Goal: Task Accomplishment & Management: Manage account settings

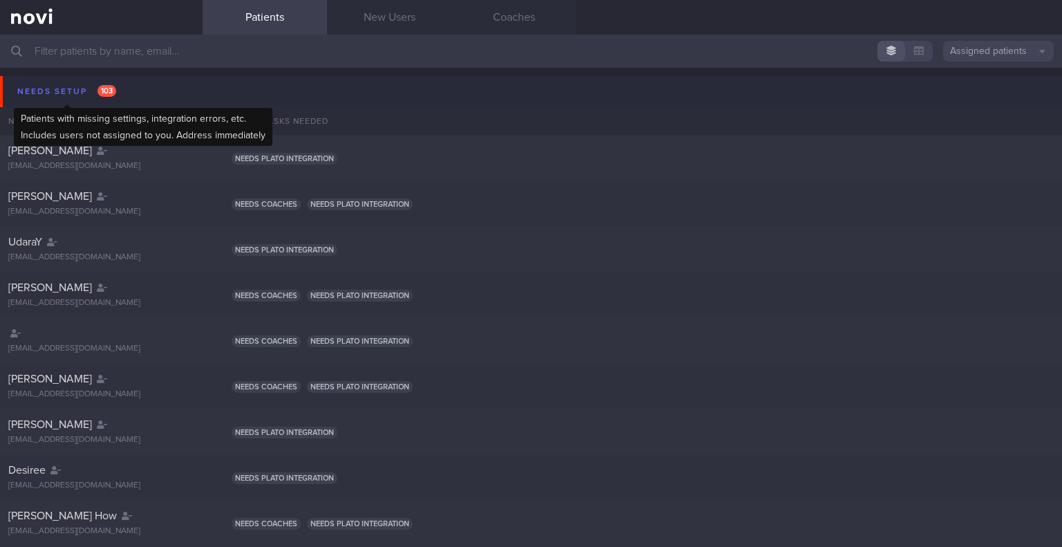
click at [68, 95] on div "Needs setup 103" at bounding box center [67, 91] width 106 height 19
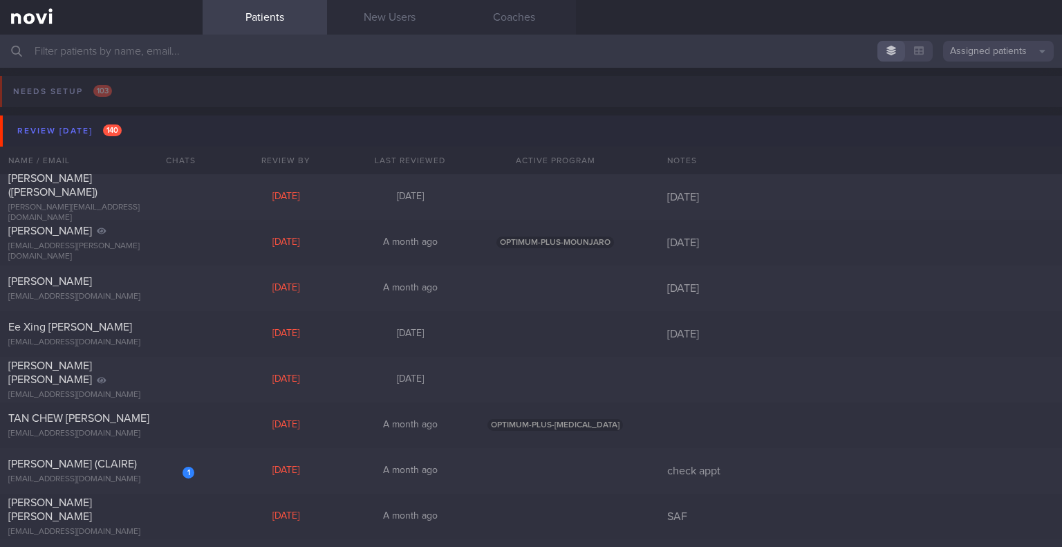
click at [78, 143] on button "Review [DATE] 140" at bounding box center [533, 130] width 1066 height 31
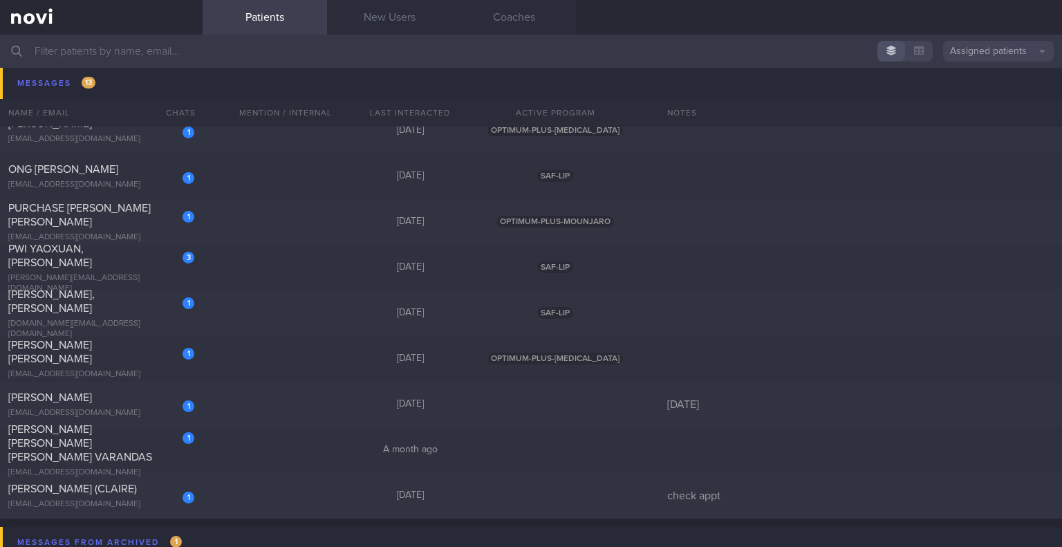
scroll to position [553, 0]
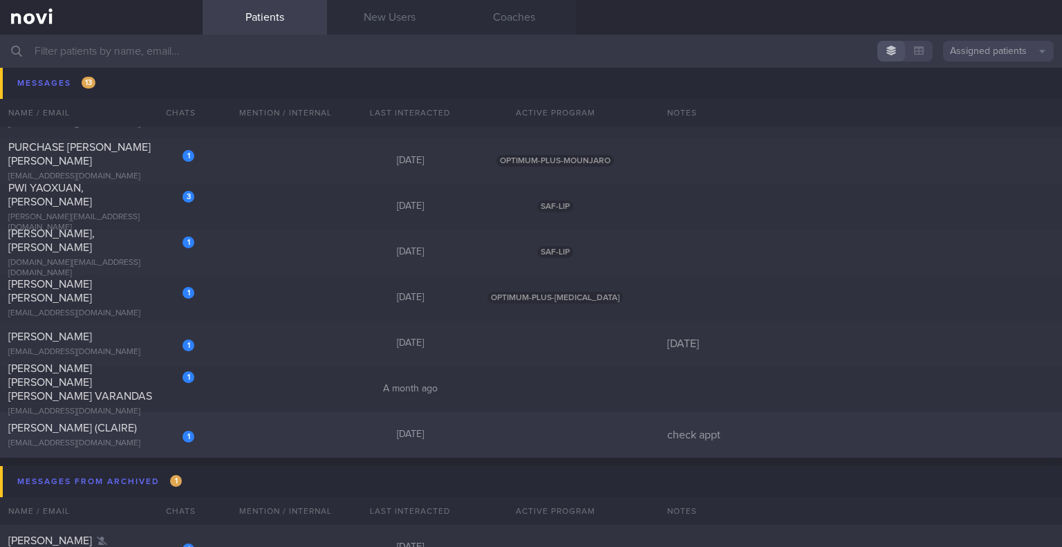
click at [113, 429] on span "[PERSON_NAME] (CLAIRE)" at bounding box center [72, 427] width 129 height 11
select select "8"
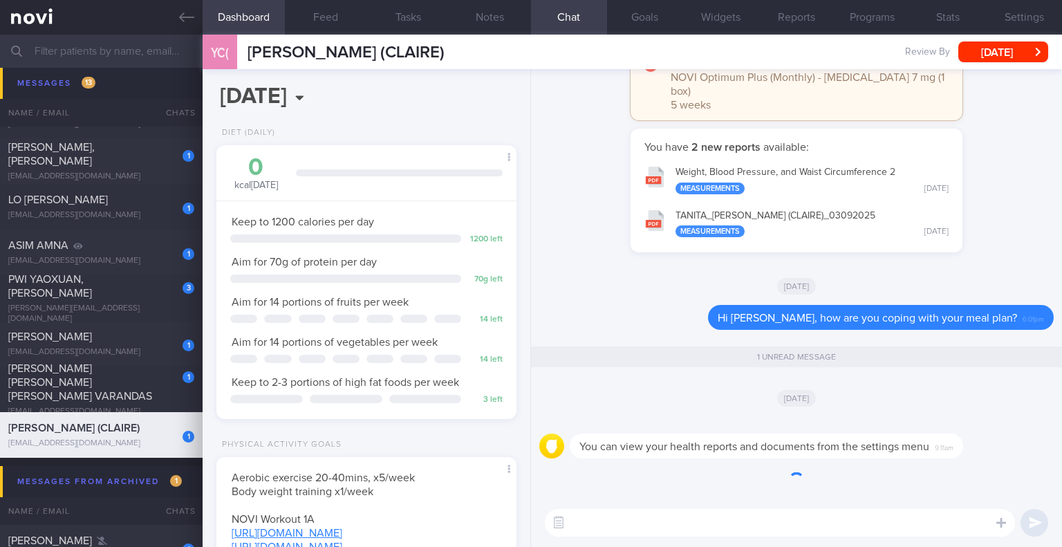
scroll to position [152, 265]
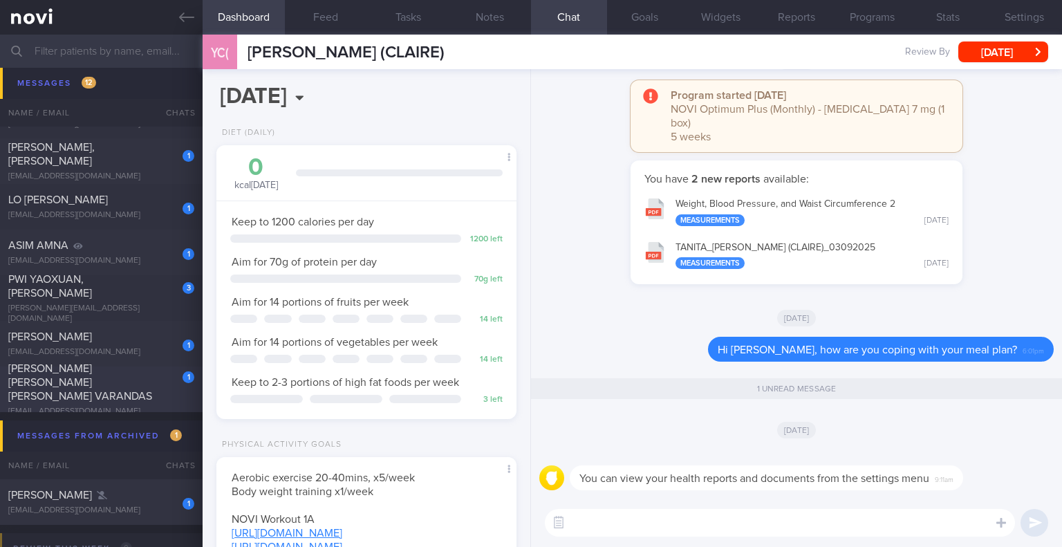
click at [175, 375] on div "1" at bounding box center [179, 372] width 30 height 21
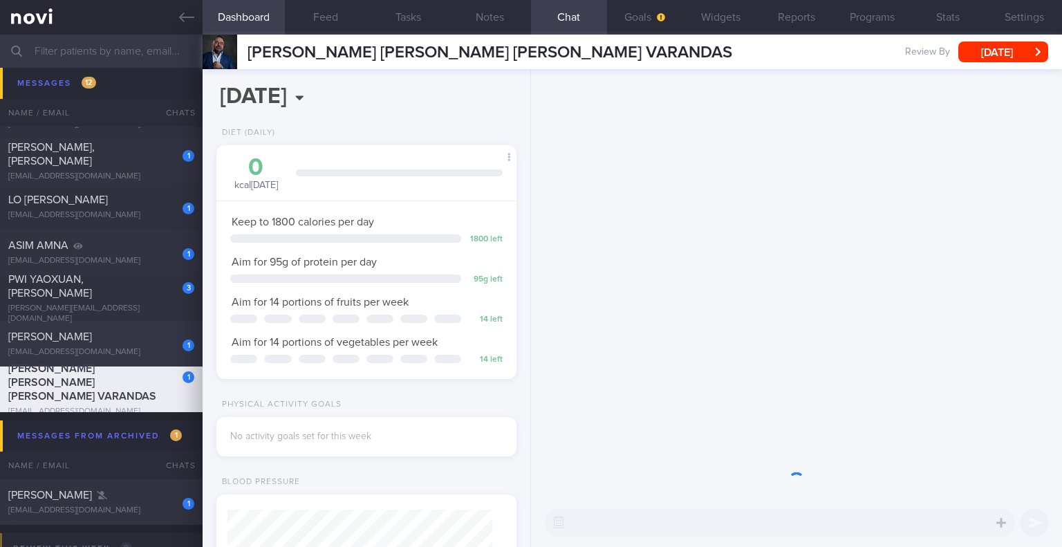
scroll to position [152, 265]
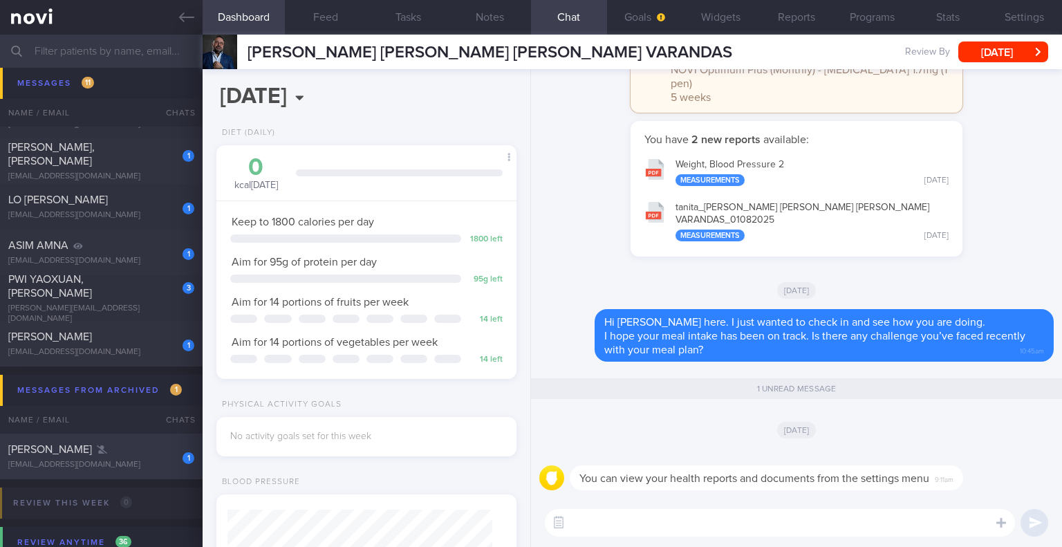
click at [105, 457] on div "1 [PERSON_NAME] [EMAIL_ADDRESS][DOMAIN_NAME]" at bounding box center [101, 456] width 203 height 28
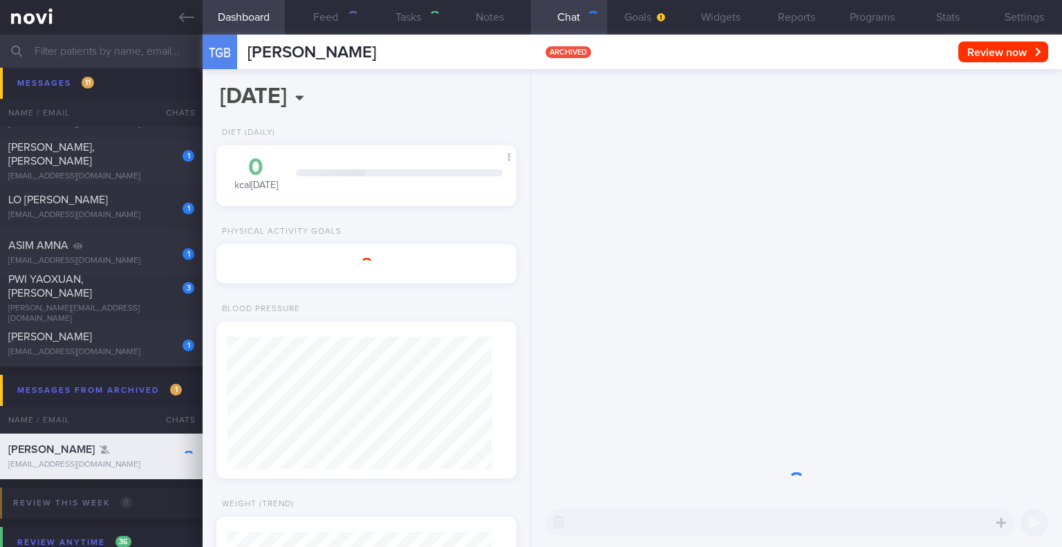
select select "9"
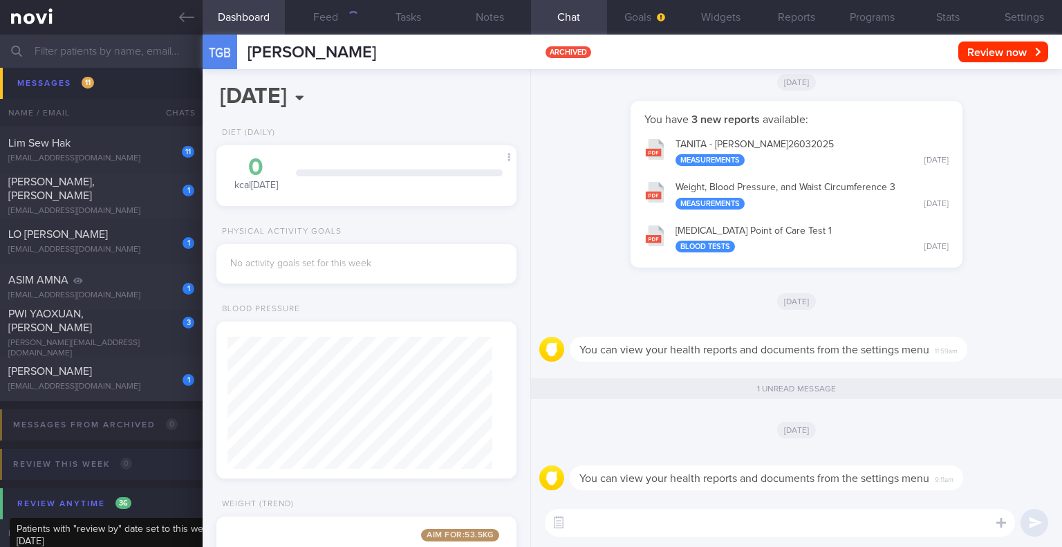
scroll to position [415, 0]
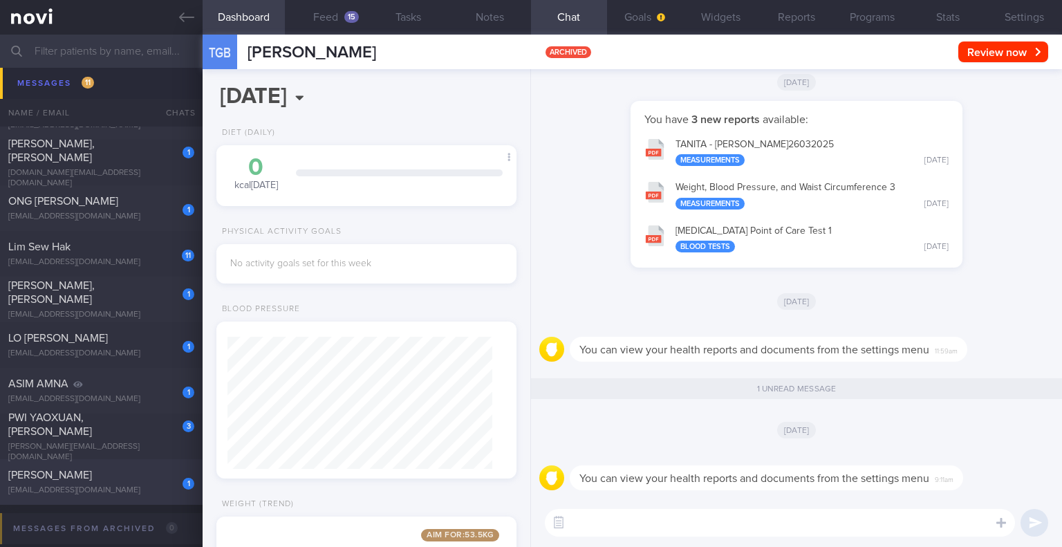
click at [104, 486] on div "[EMAIL_ADDRESS][DOMAIN_NAME]" at bounding box center [101, 490] width 186 height 10
type input "[DATE]"
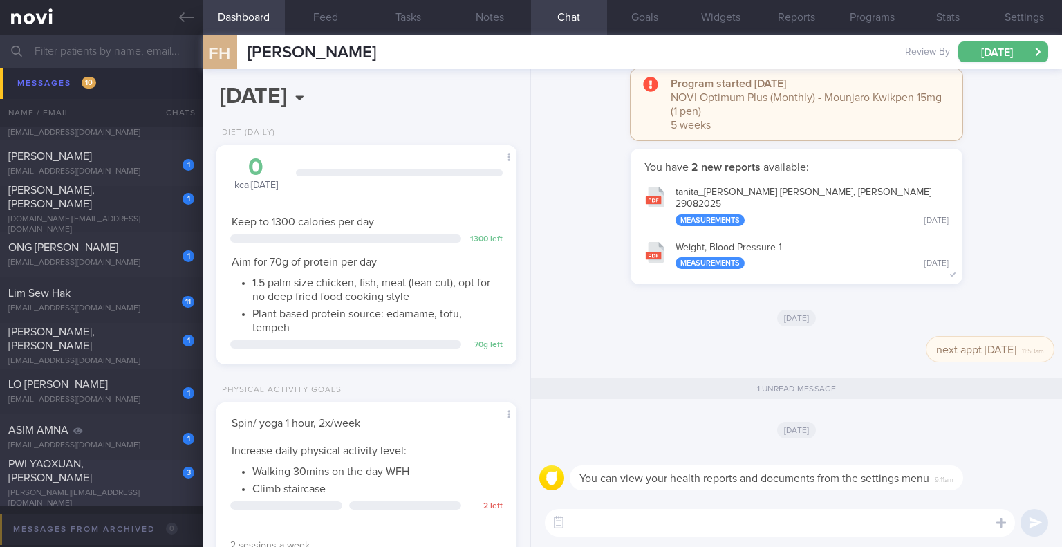
scroll to position [346, 0]
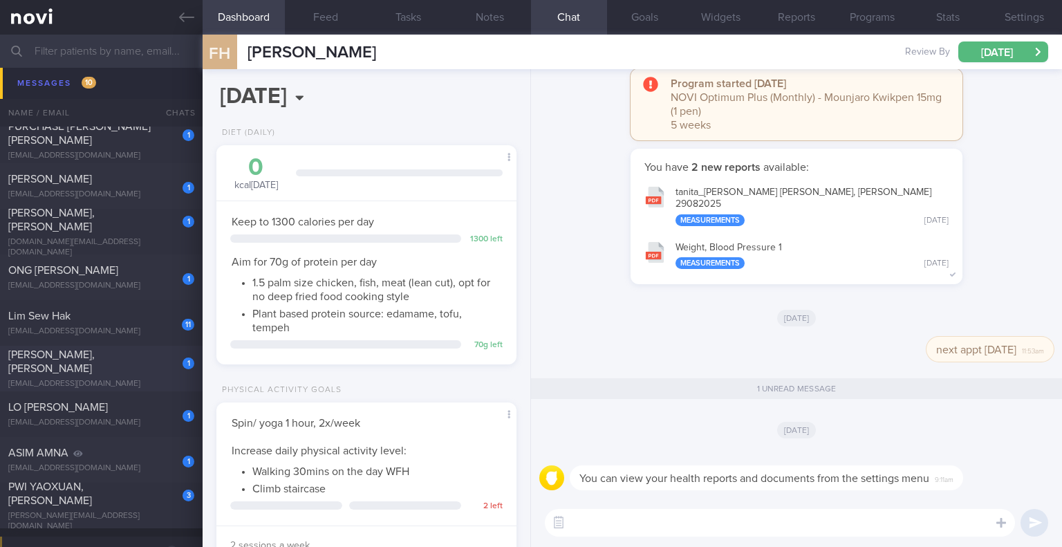
click at [118, 379] on div "[EMAIL_ADDRESS][DOMAIN_NAME]" at bounding box center [101, 384] width 186 height 10
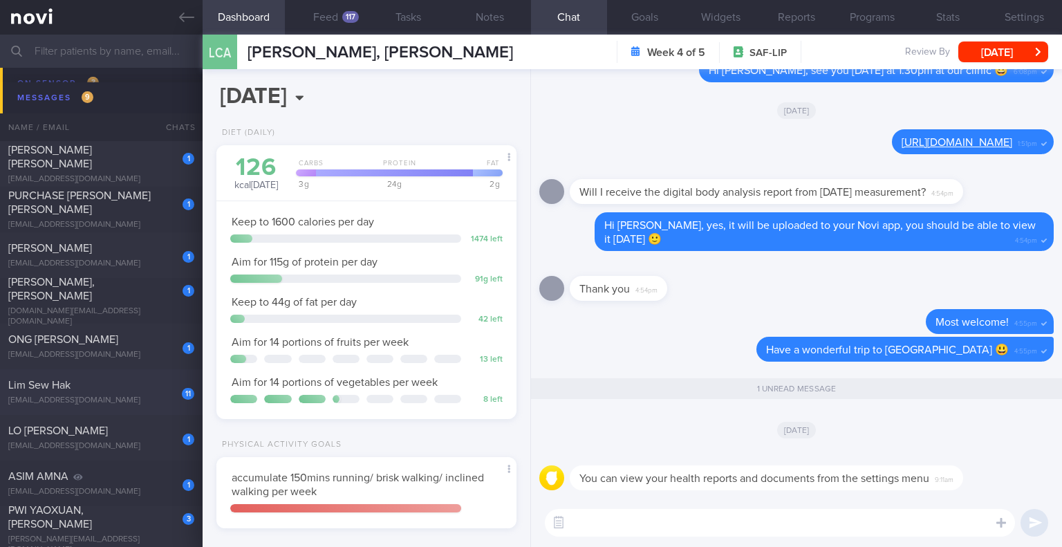
scroll to position [207, 0]
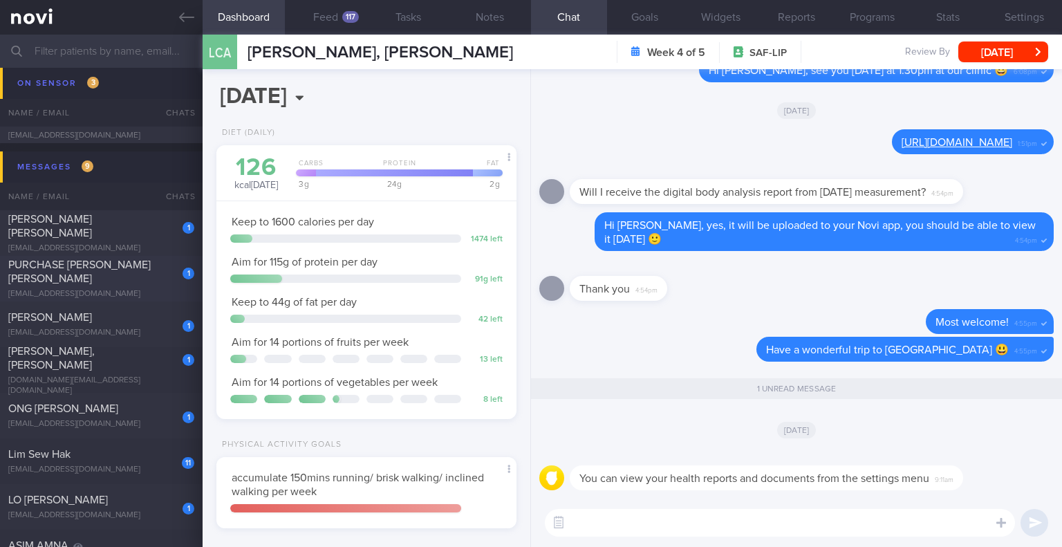
click at [131, 263] on div "1 PURCHASE [PERSON_NAME] [PERSON_NAME] [EMAIL_ADDRESS][DOMAIN_NAME] [DATE] OPTI…" at bounding box center [531, 279] width 1062 height 46
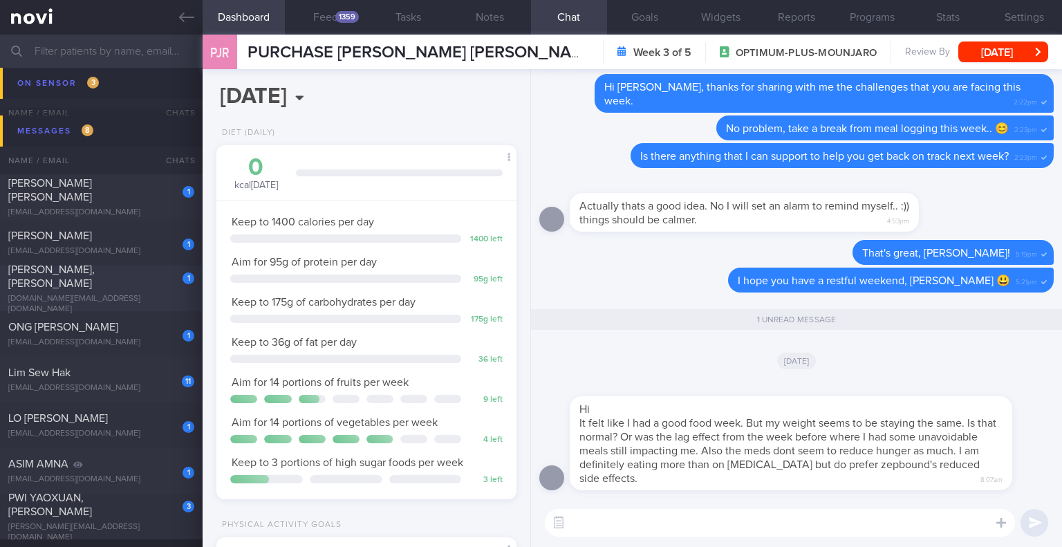
scroll to position [277, 0]
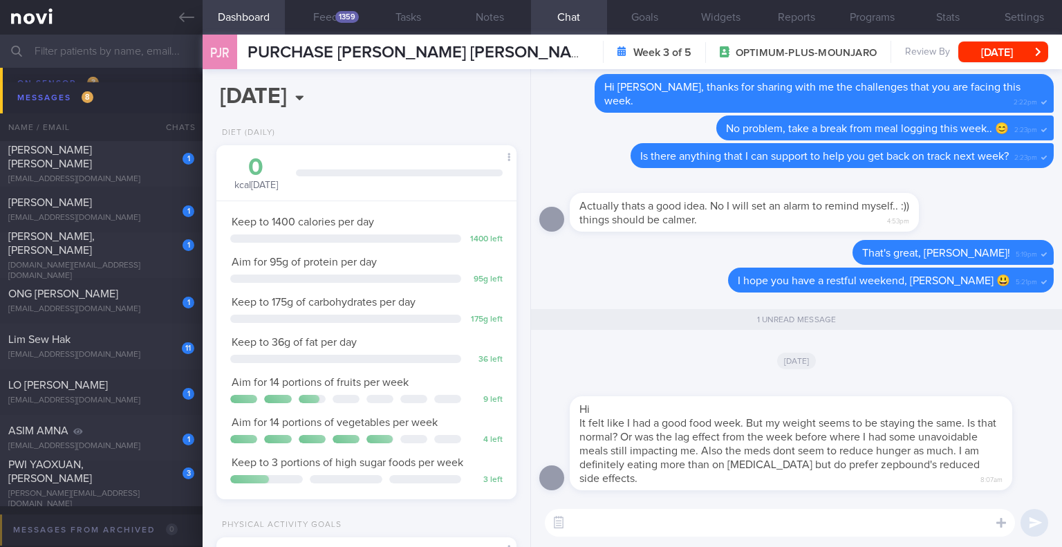
drag, startPoint x: 130, startPoint y: 165, endPoint x: 224, endPoint y: 124, distance: 102.8
click at [130, 165] on div "1 [PERSON_NAME] [PERSON_NAME] [EMAIL_ADDRESS][DOMAIN_NAME]" at bounding box center [101, 163] width 203 height 41
select select "9"
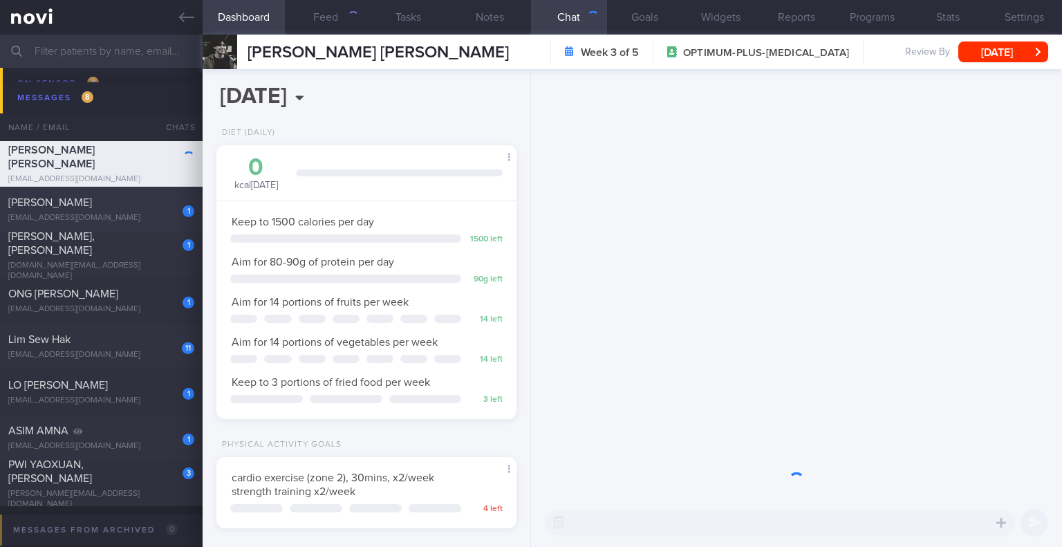
scroll to position [691242, 691129]
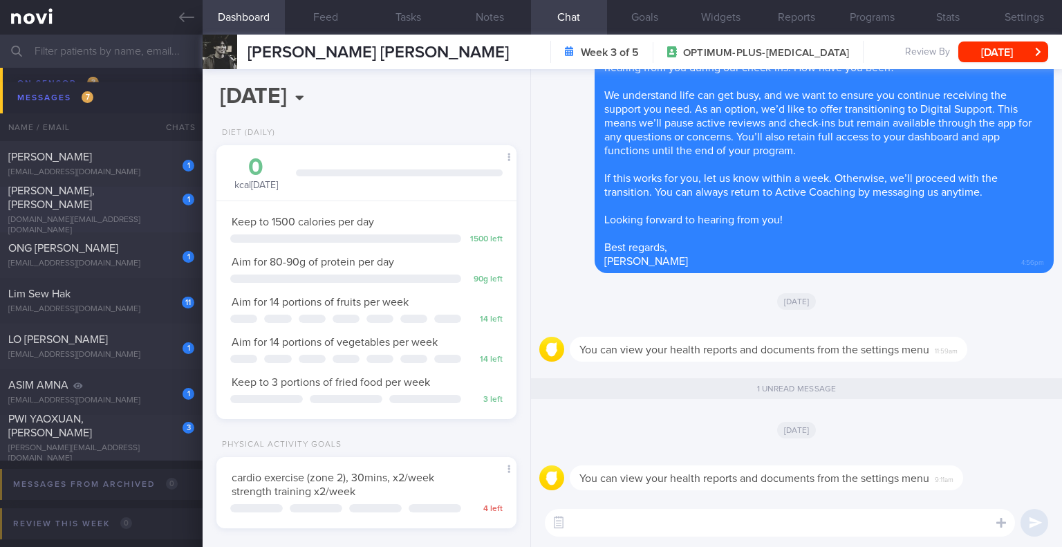
click at [95, 203] on span "[PERSON_NAME], [PERSON_NAME]" at bounding box center [51, 197] width 86 height 25
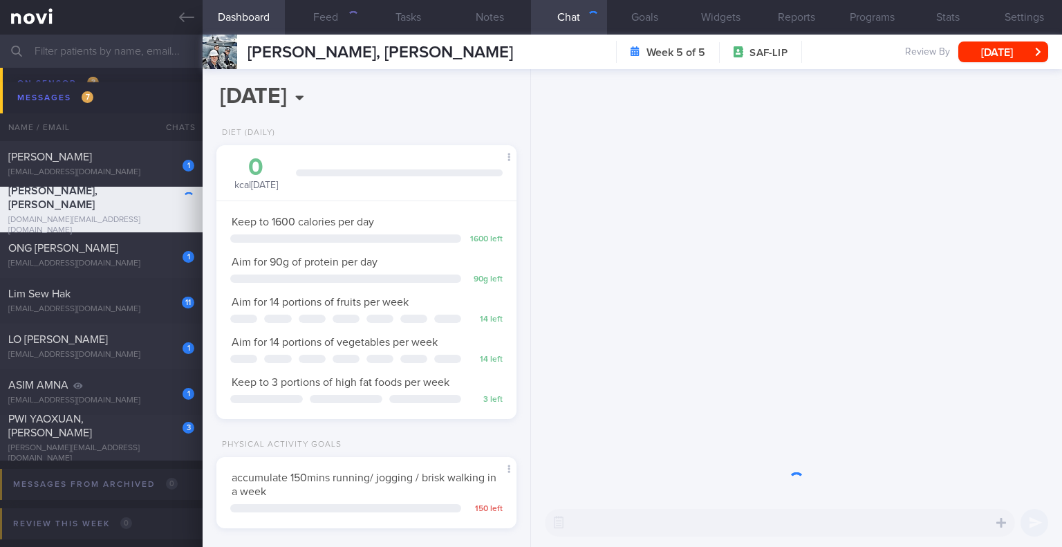
scroll to position [135, 270]
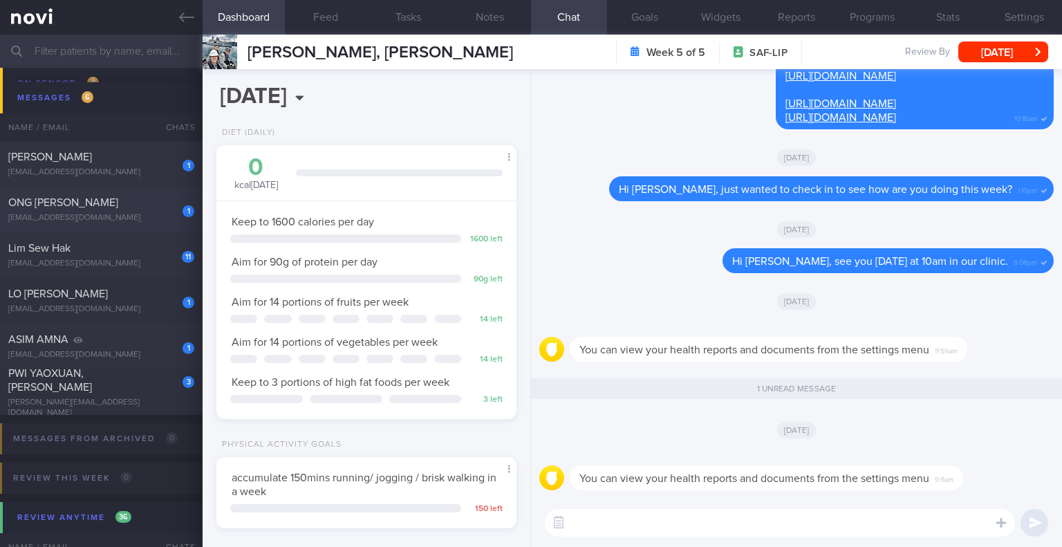
click at [102, 215] on div "[EMAIL_ADDRESS][DOMAIN_NAME]" at bounding box center [101, 218] width 186 height 10
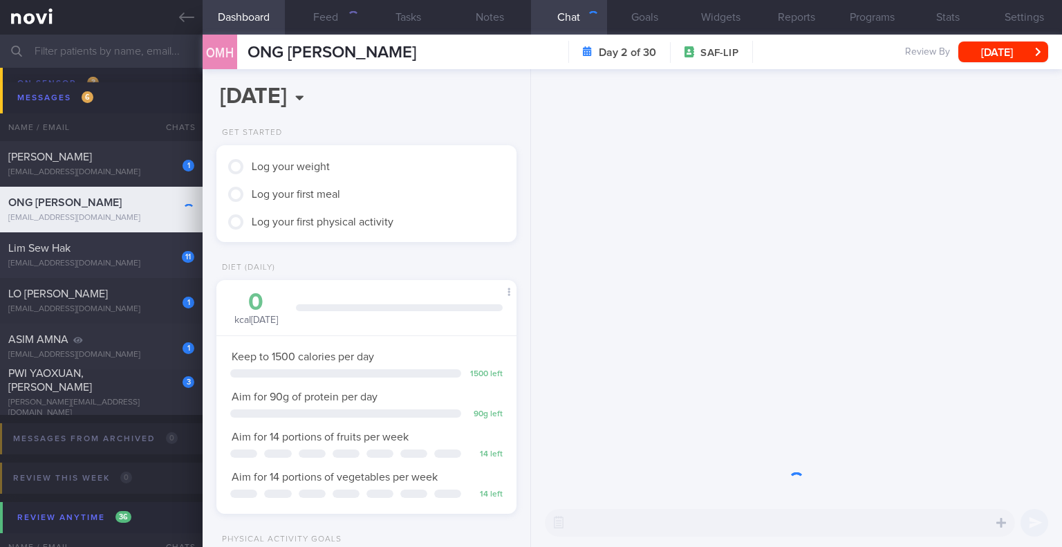
scroll to position [135, 270]
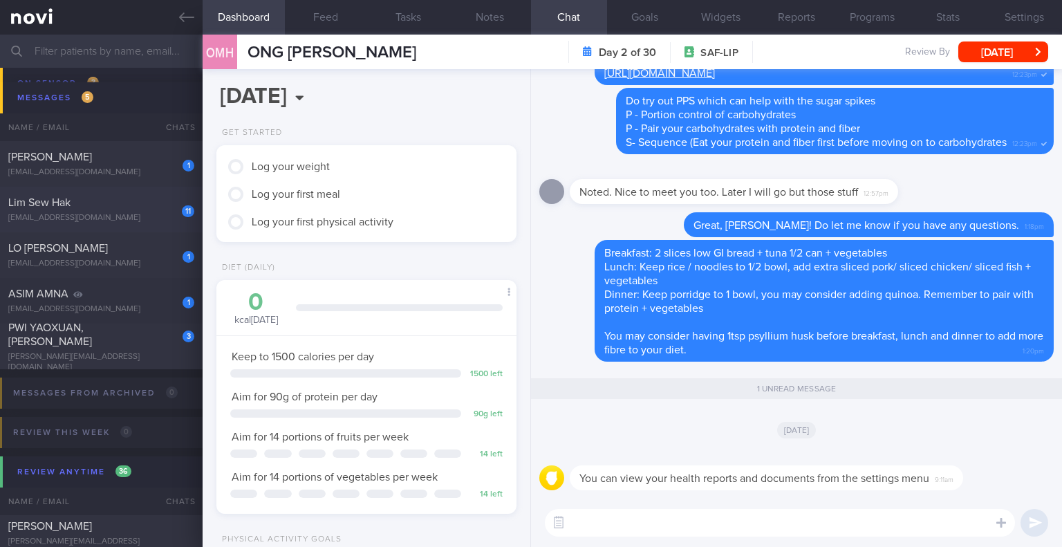
click at [100, 210] on div "11 Lim Sew Hak [EMAIL_ADDRESS][DOMAIN_NAME]" at bounding box center [101, 210] width 203 height 28
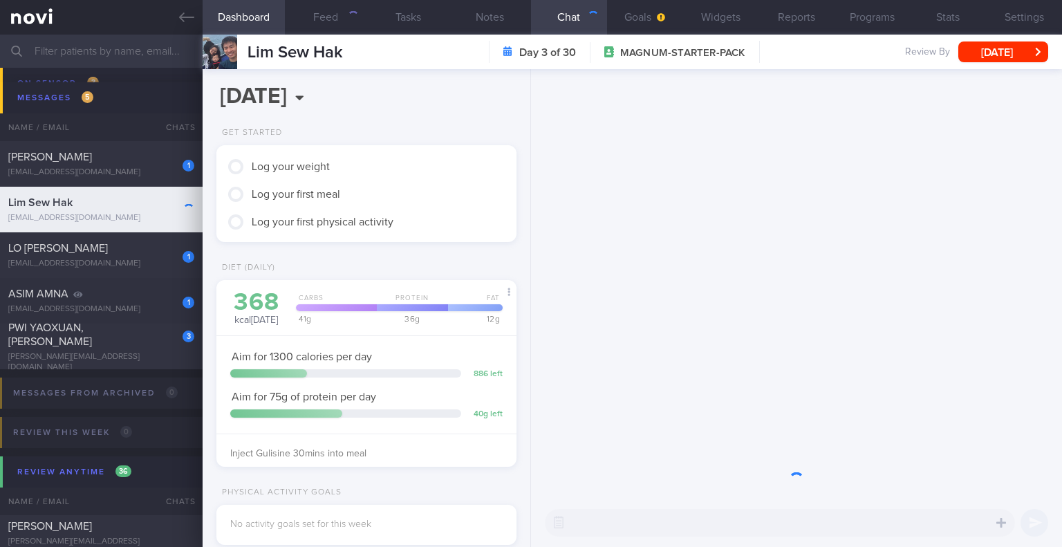
scroll to position [135, 270]
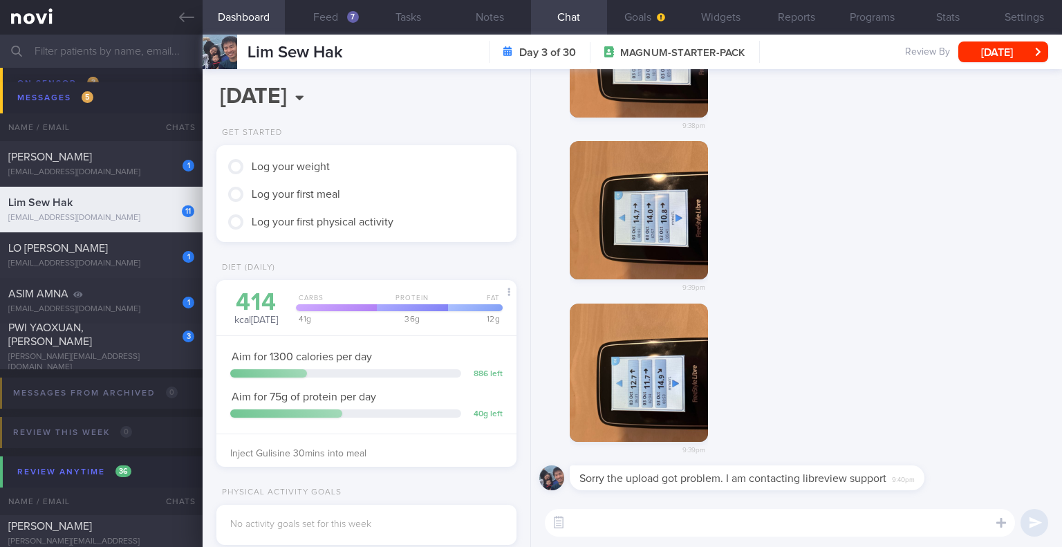
click at [895, 326] on div "9:39pm" at bounding box center [796, 385] width 514 height 162
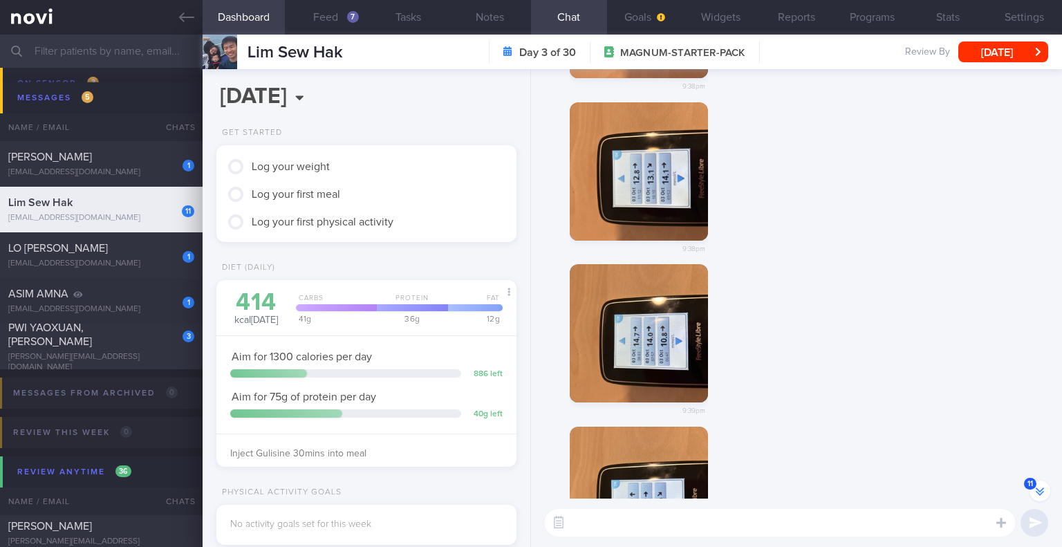
scroll to position [0, 0]
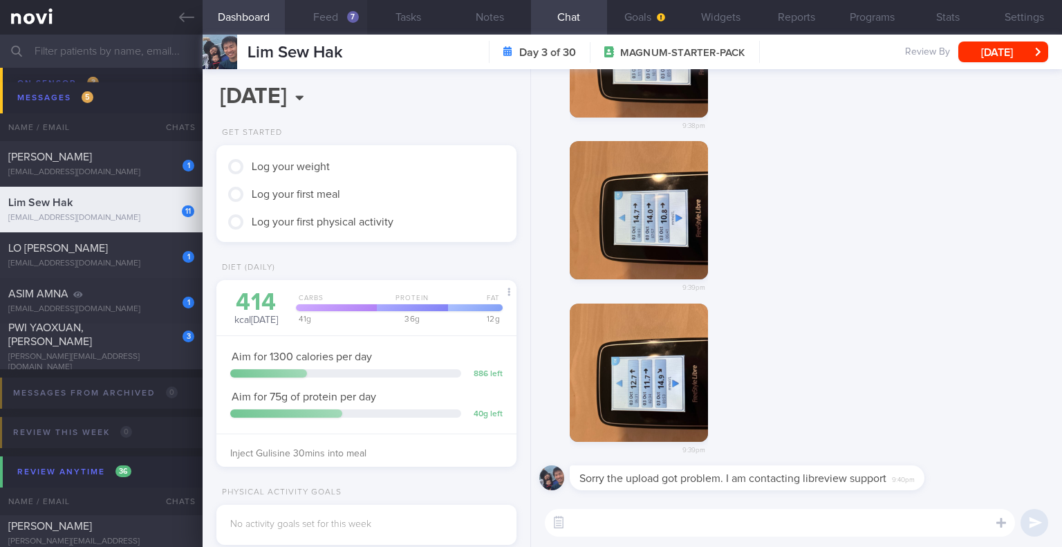
click at [353, 18] on div "7" at bounding box center [353, 17] width 12 height 12
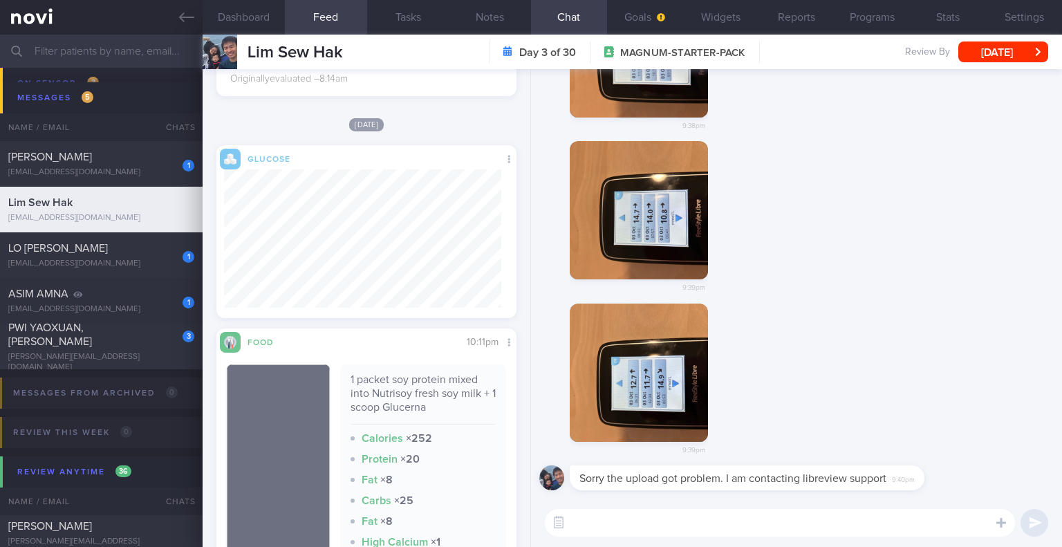
click at [651, 365] on button "button" at bounding box center [639, 373] width 138 height 138
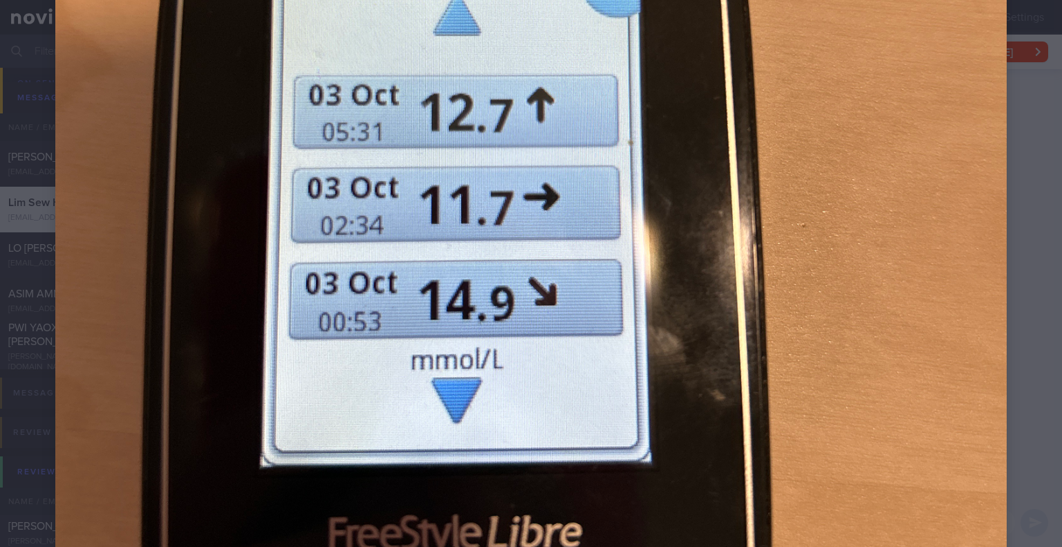
scroll to position [472, 0]
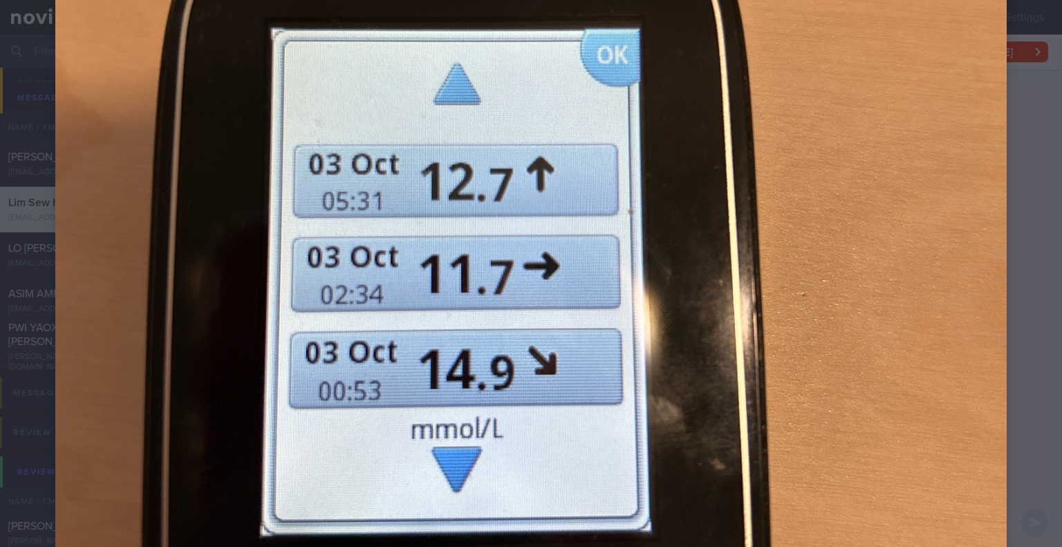
click at [1015, 275] on div at bounding box center [531, 217] width 1062 height 1379
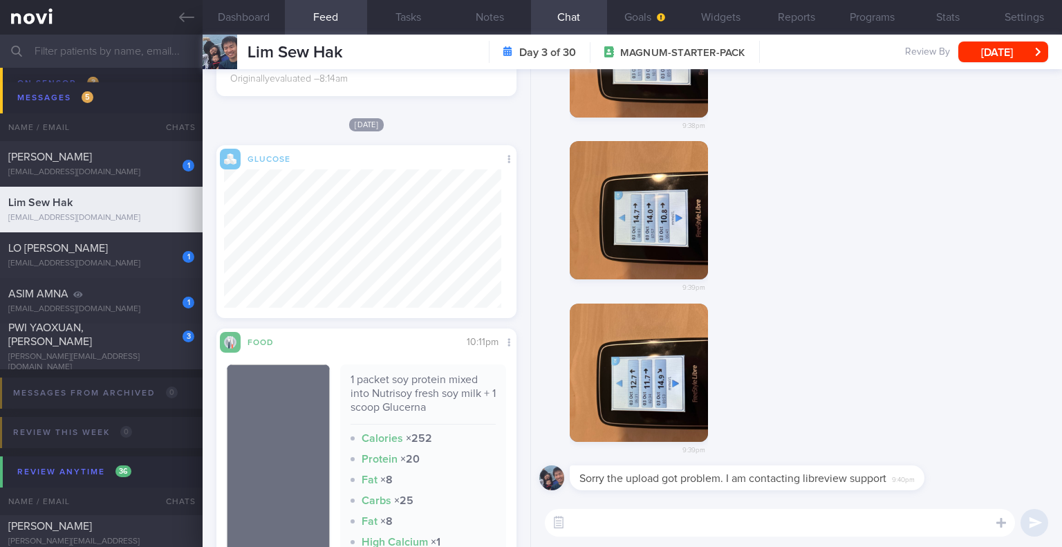
click at [647, 212] on button "button" at bounding box center [639, 210] width 138 height 138
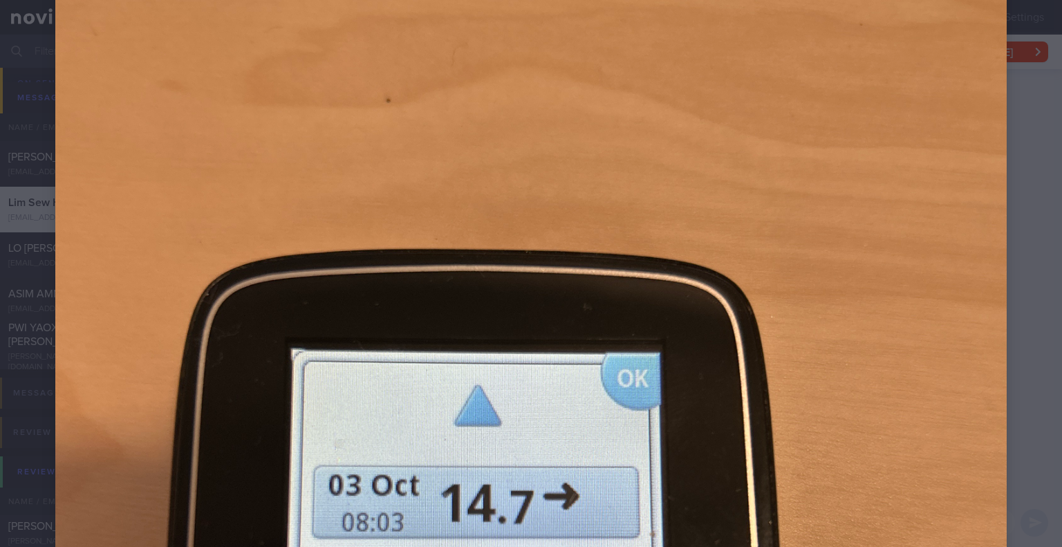
scroll to position [415, 0]
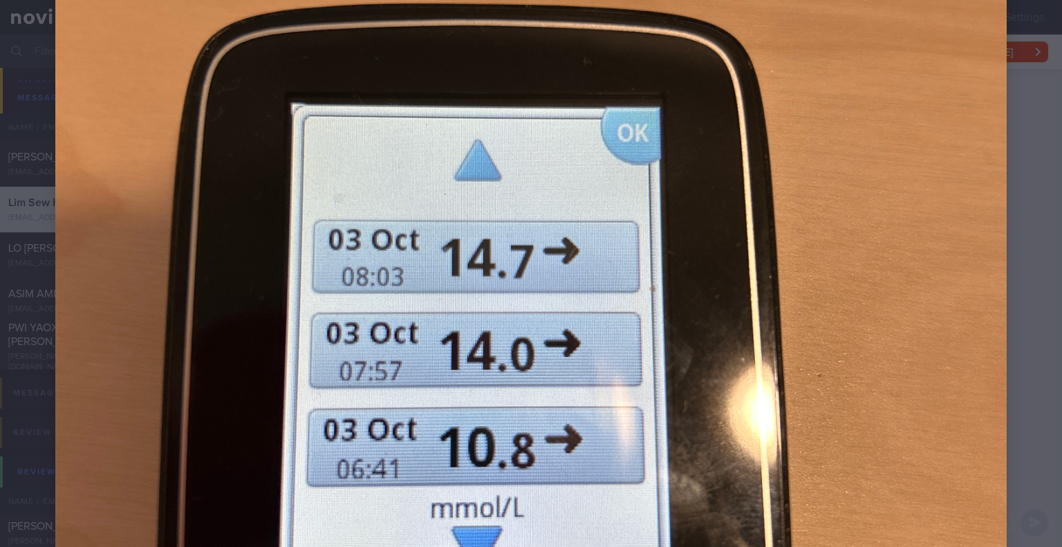
click at [1037, 259] on div at bounding box center [531, 274] width 1062 height 1379
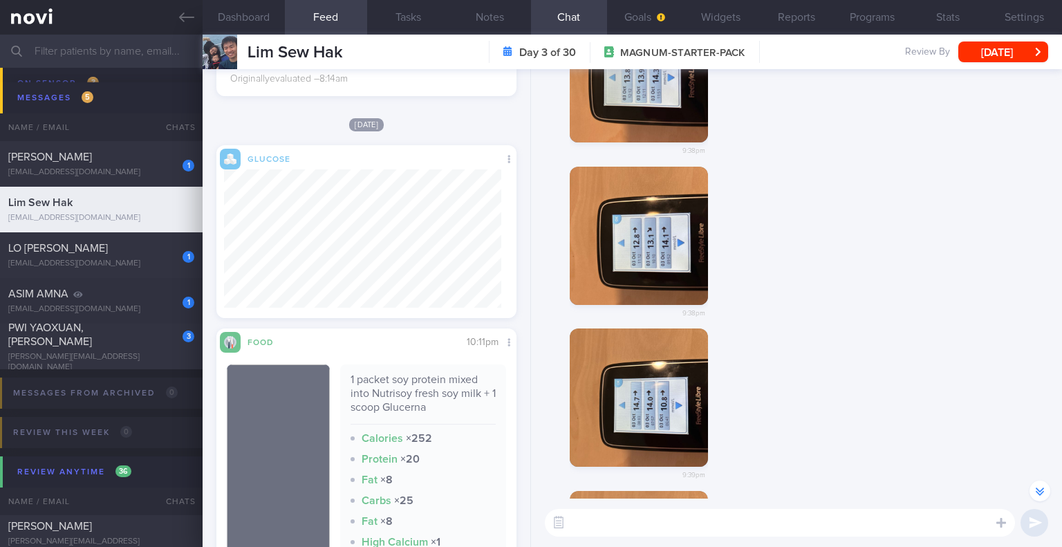
scroll to position [-207, 0]
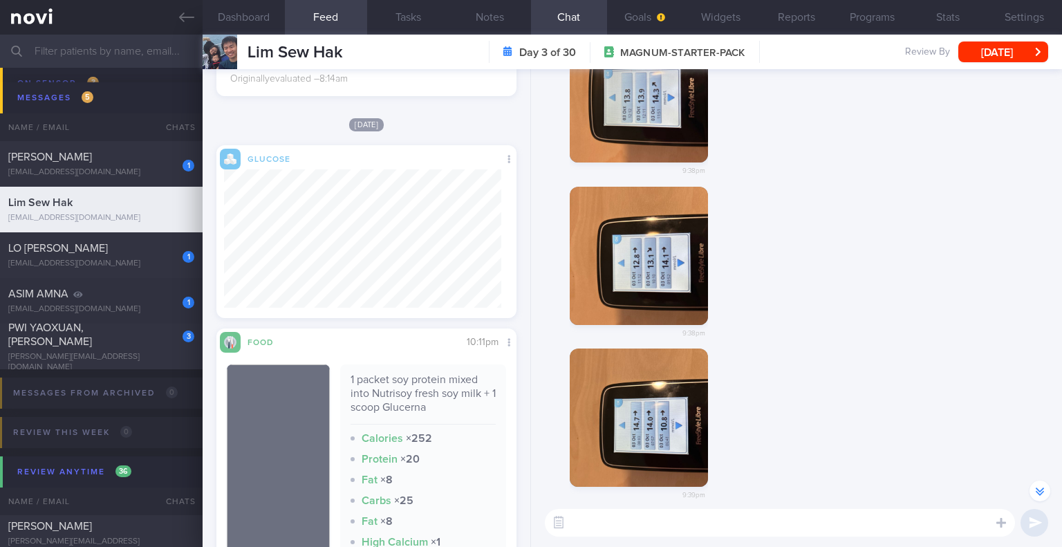
click at [651, 250] on button "button" at bounding box center [639, 256] width 138 height 138
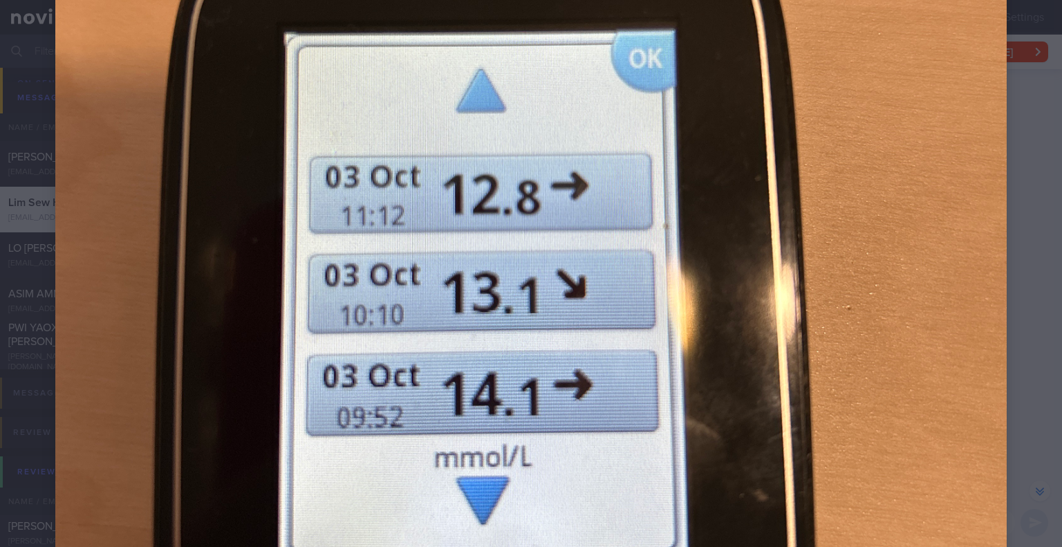
scroll to position [472, 0]
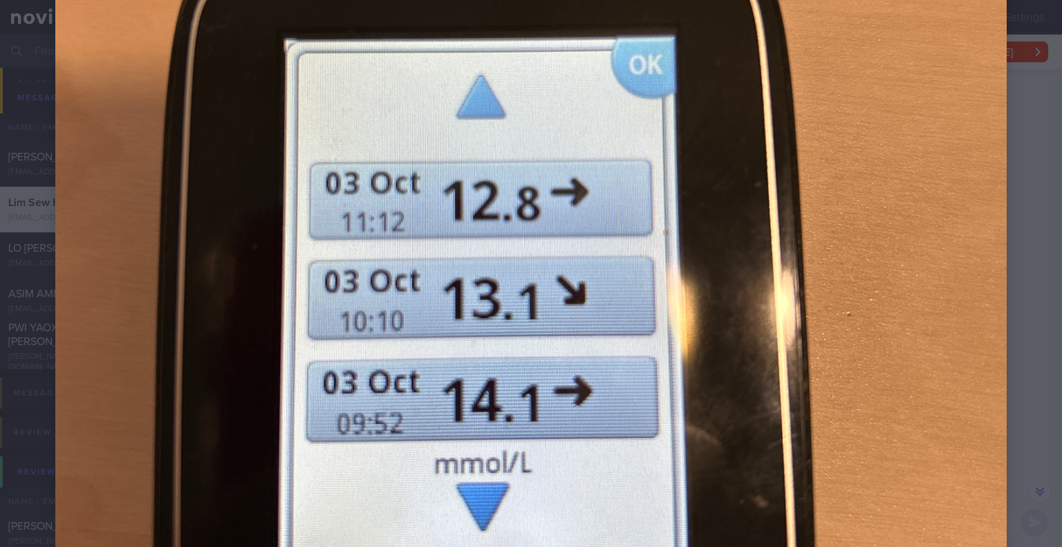
click at [1009, 234] on div at bounding box center [531, 217] width 1062 height 1379
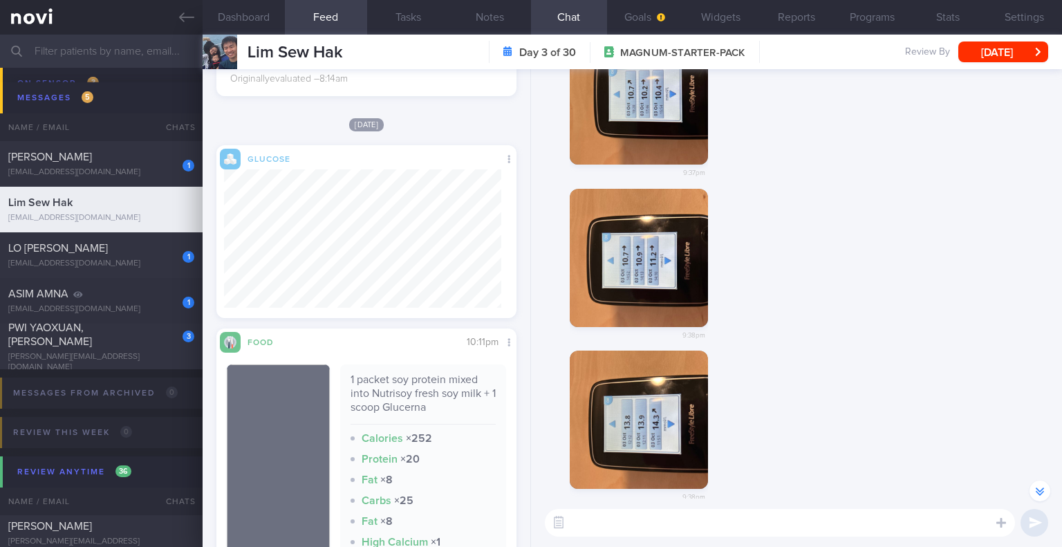
scroll to position [-552, 0]
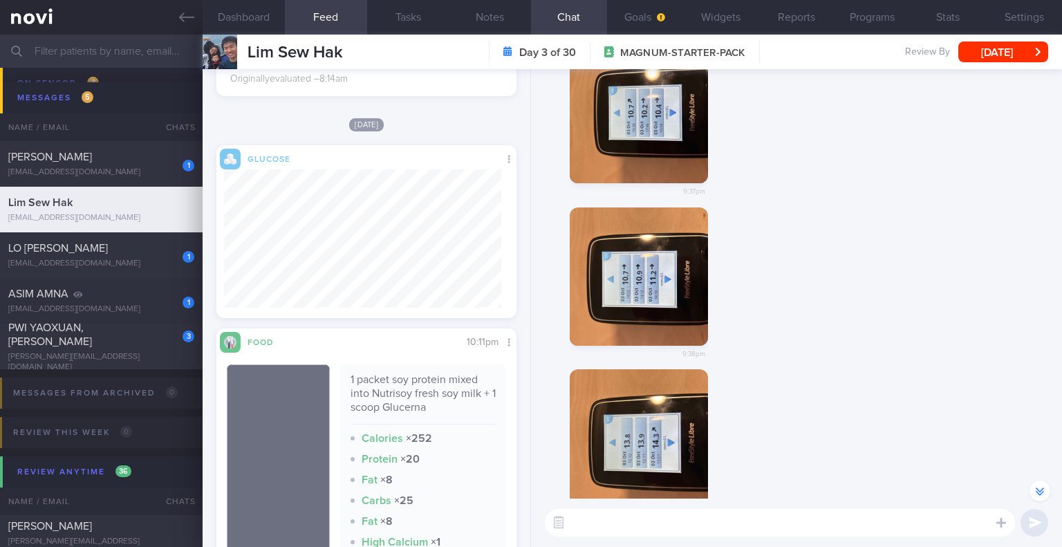
click at [669, 267] on button "button" at bounding box center [639, 276] width 138 height 138
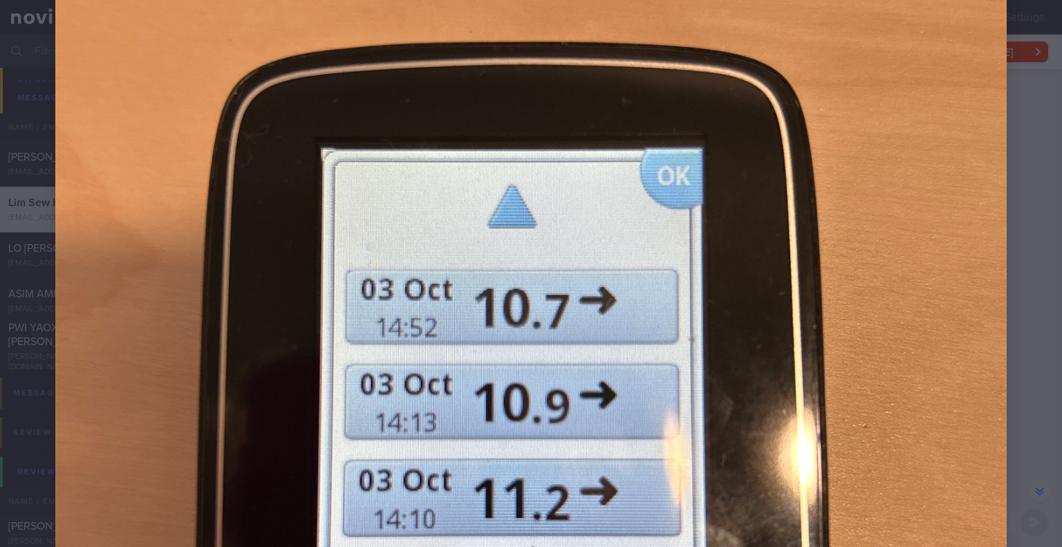
scroll to position [415, 0]
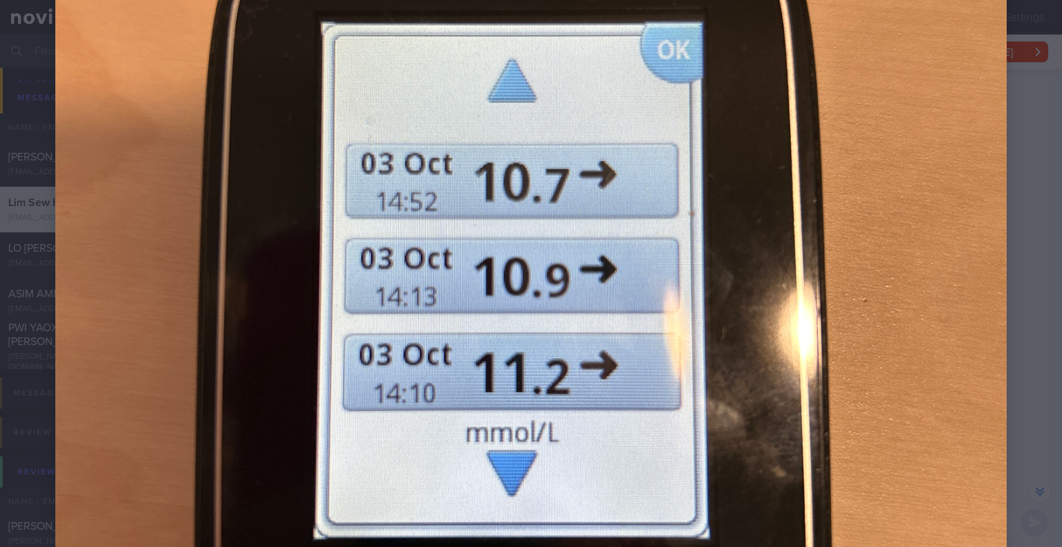
click at [1009, 219] on div at bounding box center [531, 274] width 1062 height 1379
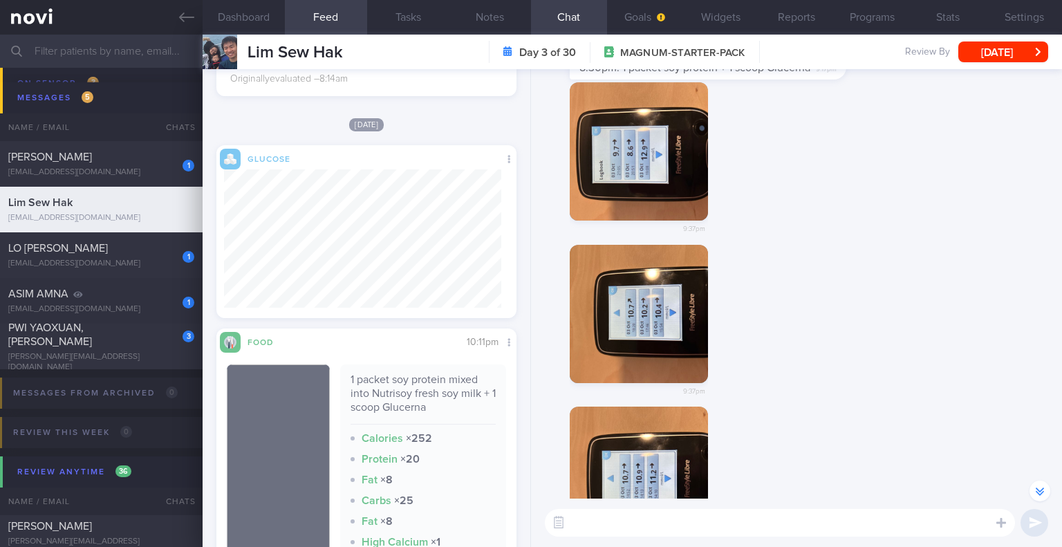
scroll to position [-760, 0]
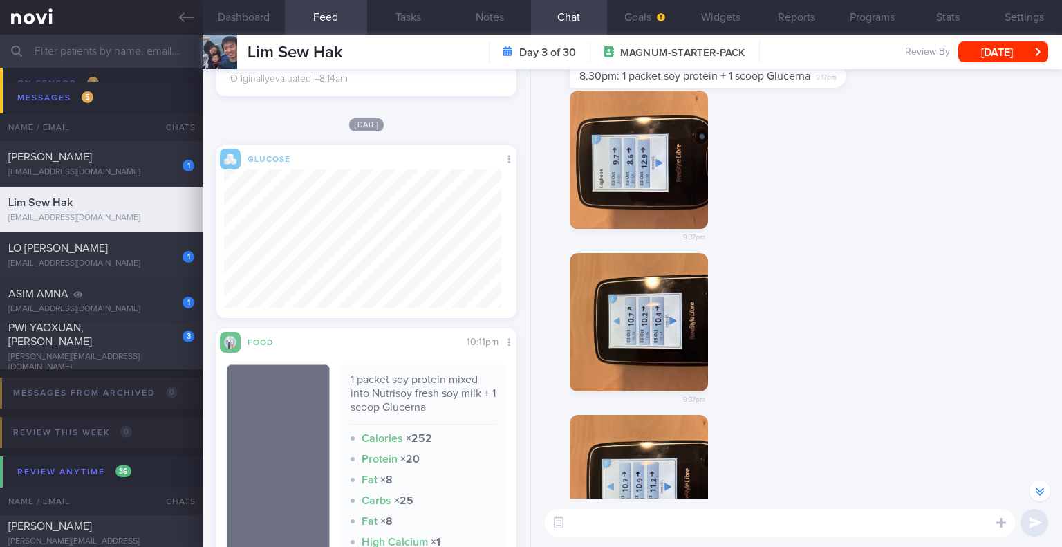
click at [653, 177] on button "button" at bounding box center [639, 160] width 138 height 138
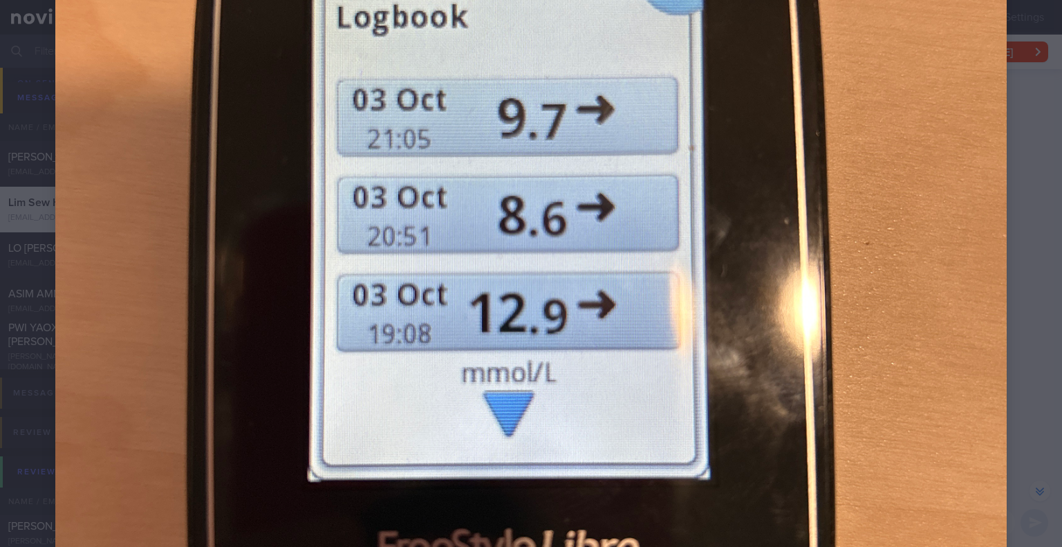
scroll to position [415, 0]
click at [1023, 178] on div at bounding box center [531, 274] width 1062 height 1379
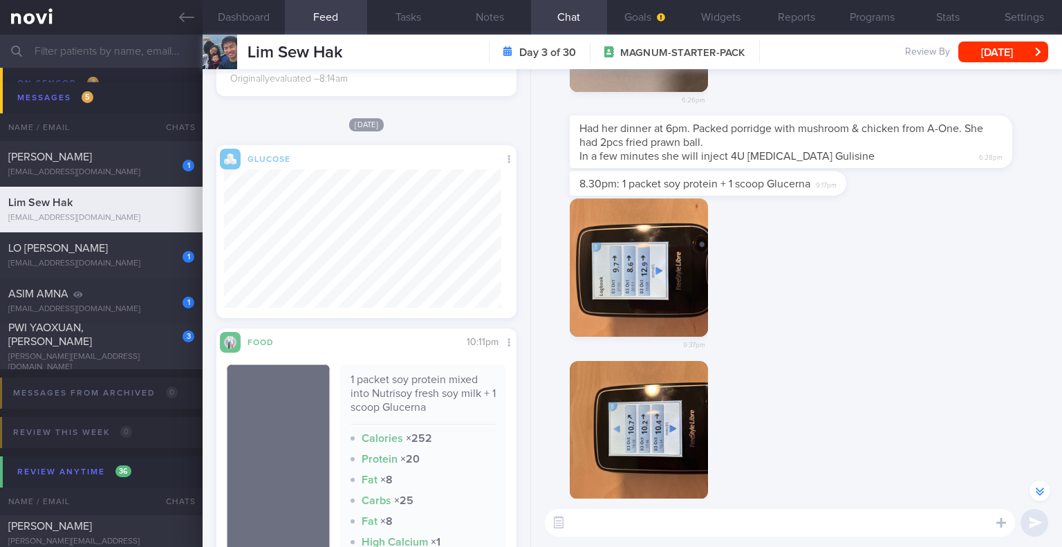
scroll to position [-968, 0]
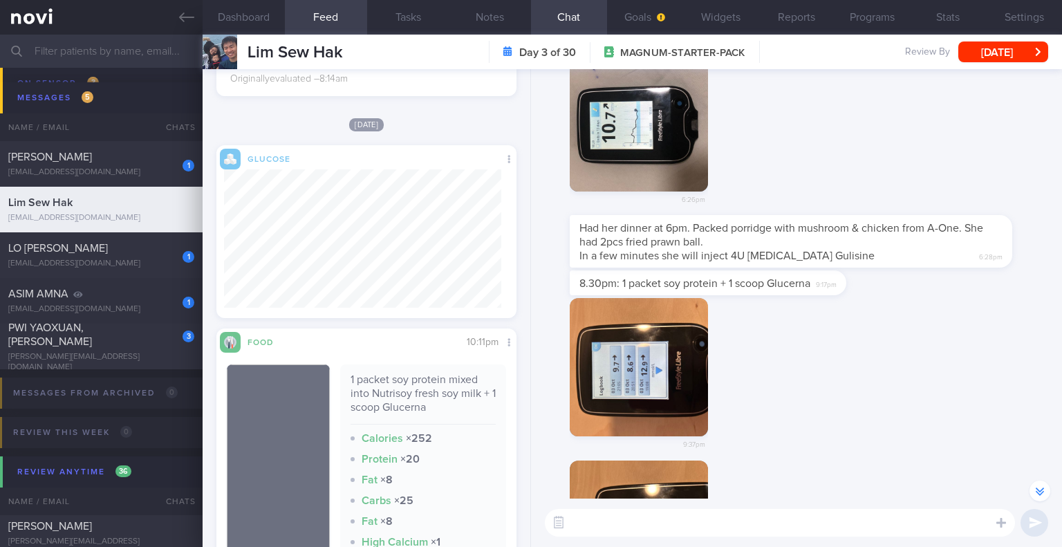
click at [673, 127] on button "button" at bounding box center [639, 122] width 138 height 138
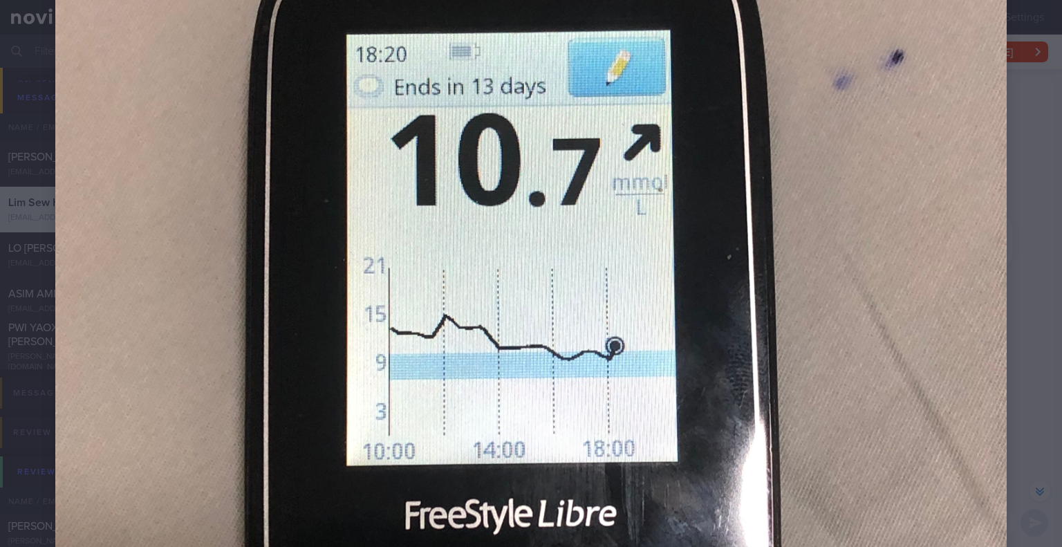
scroll to position [346, 0]
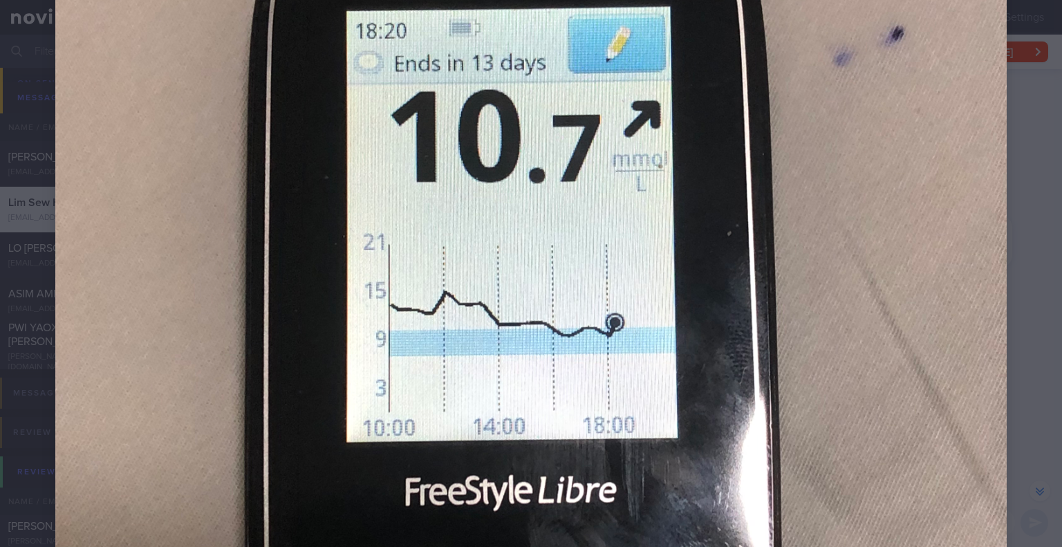
click at [1021, 176] on div at bounding box center [531, 343] width 1062 height 1379
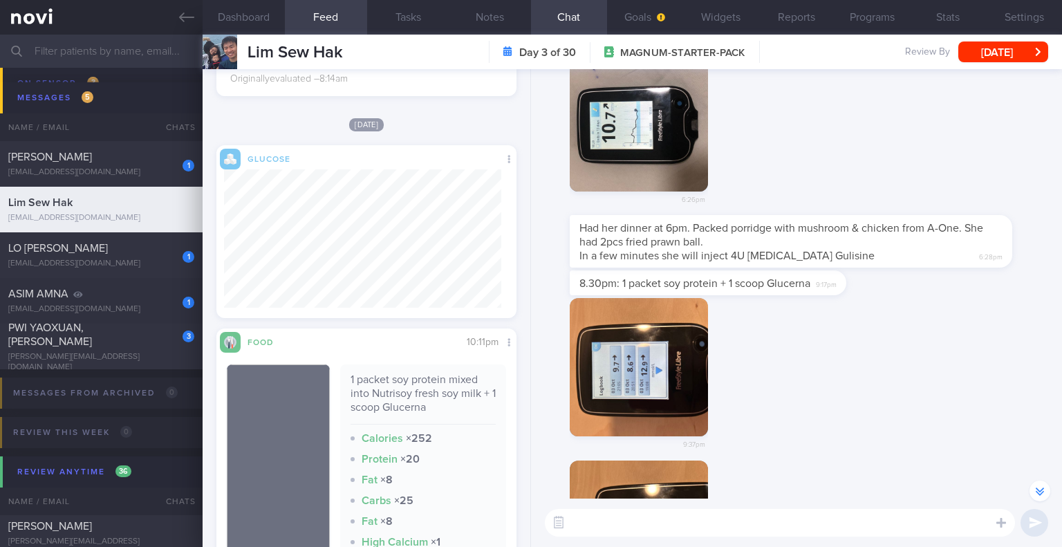
click at [661, 121] on button "button" at bounding box center [639, 122] width 138 height 138
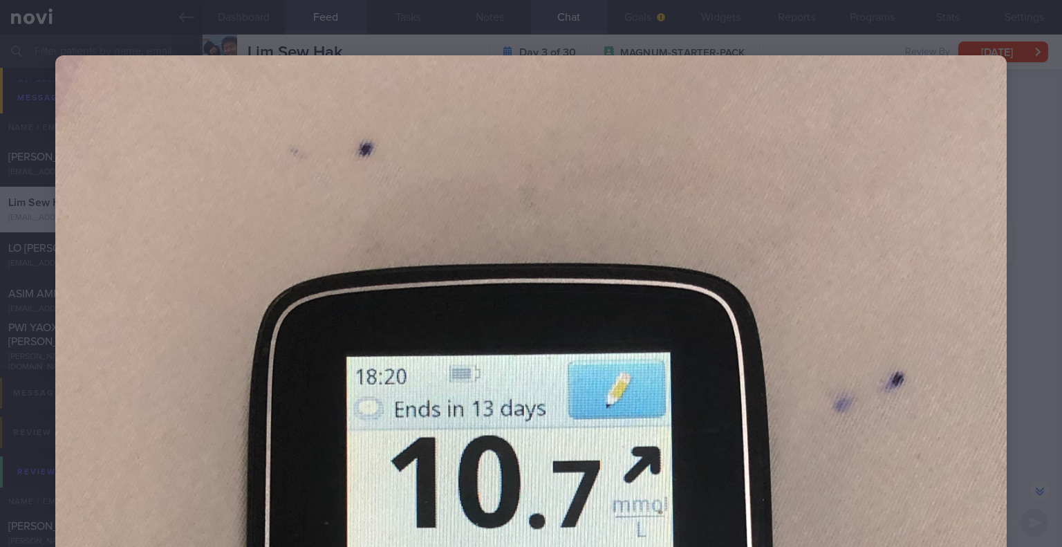
scroll to position [277, 0]
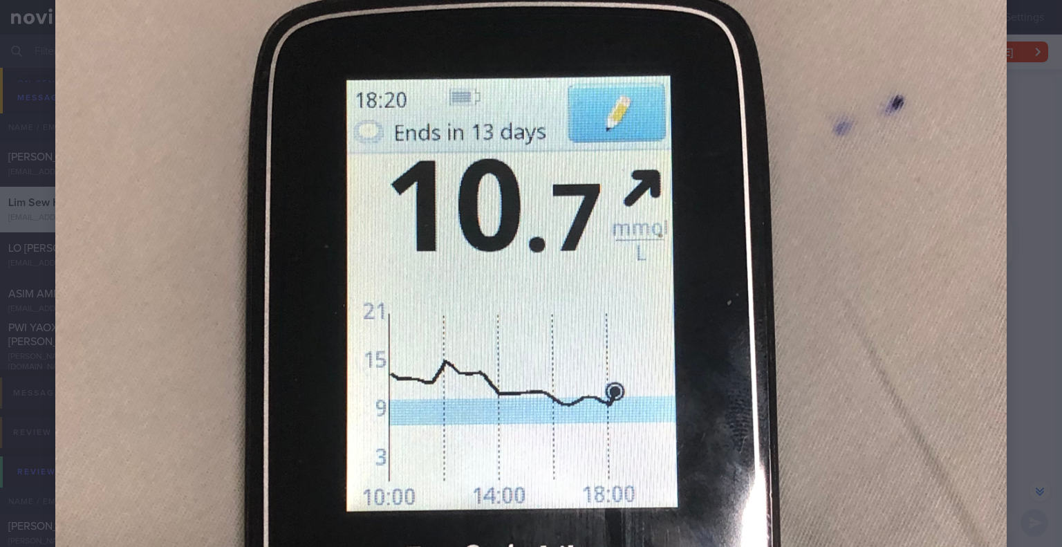
click at [996, 164] on div at bounding box center [531, 412] width 1062 height 1379
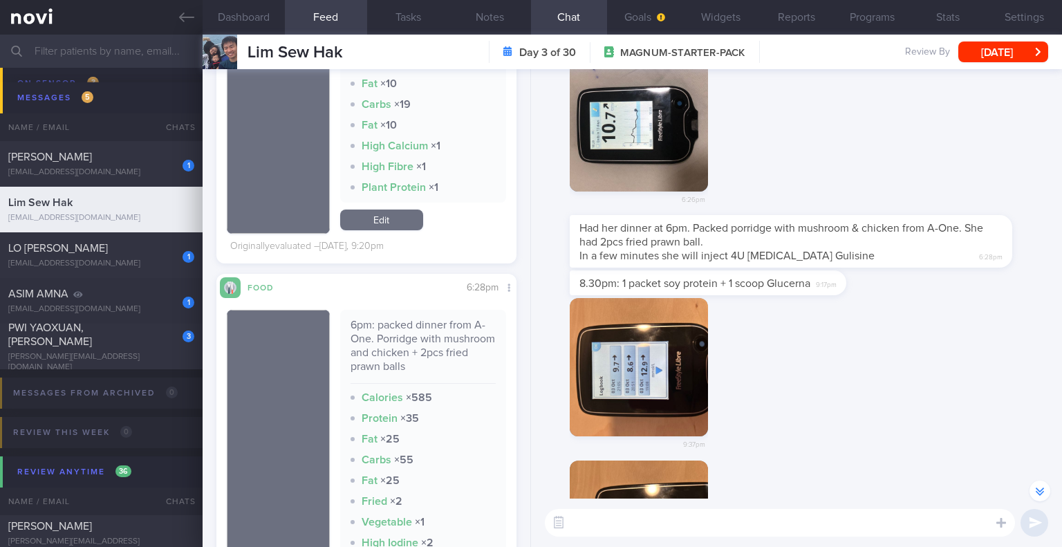
scroll to position [1659, 0]
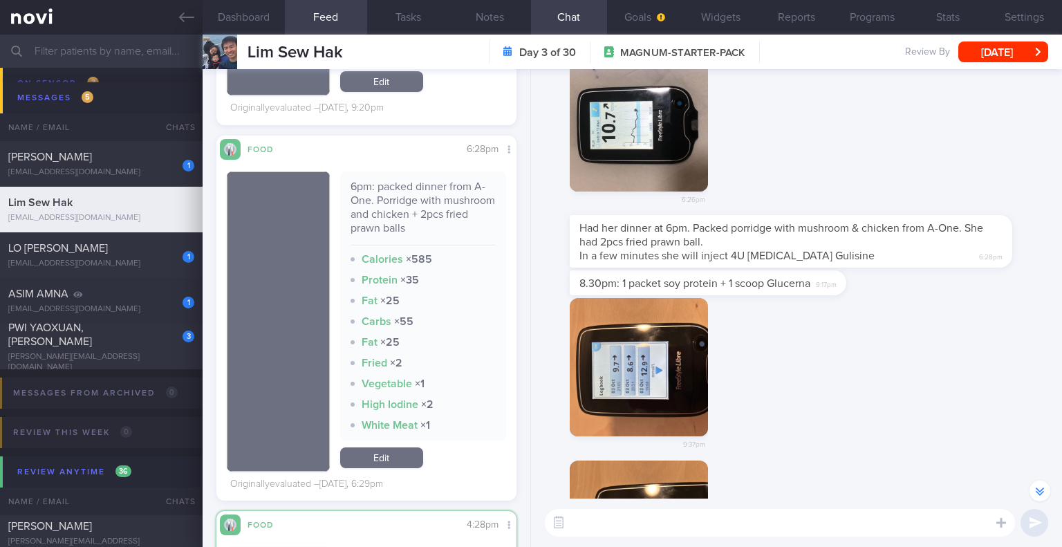
click at [626, 363] on button "button" at bounding box center [639, 367] width 138 height 138
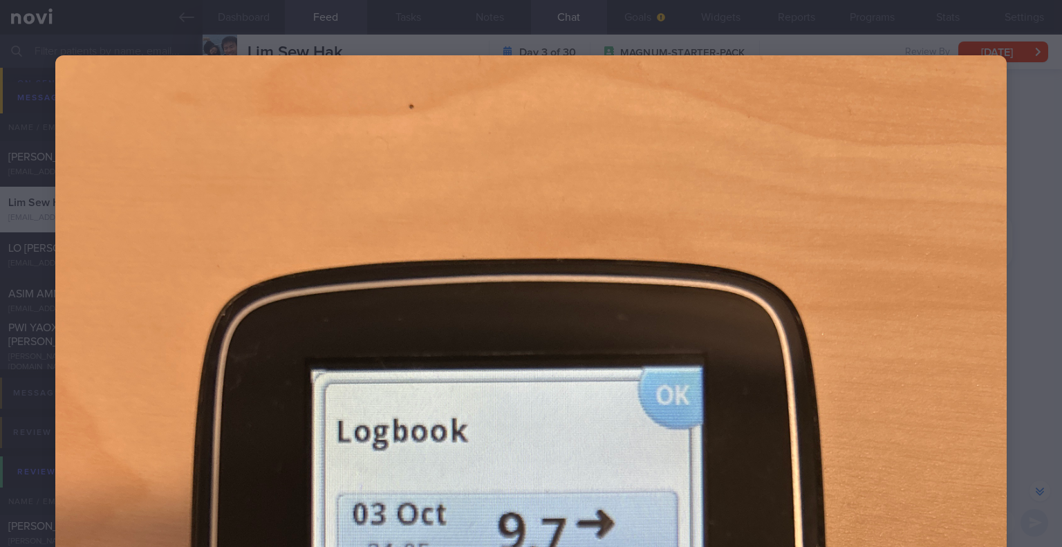
scroll to position [346, 0]
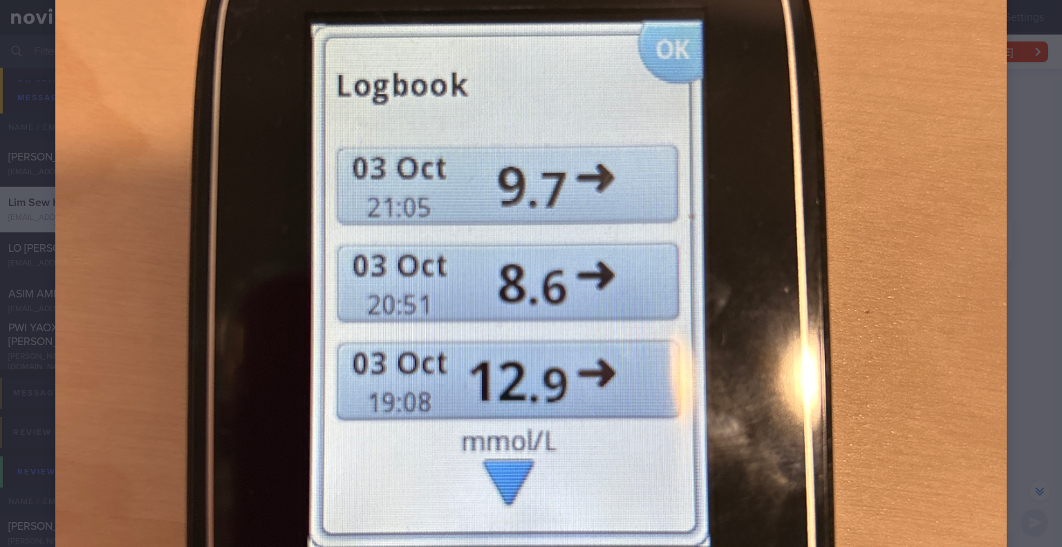
click at [1027, 257] on div at bounding box center [531, 343] width 1062 height 1379
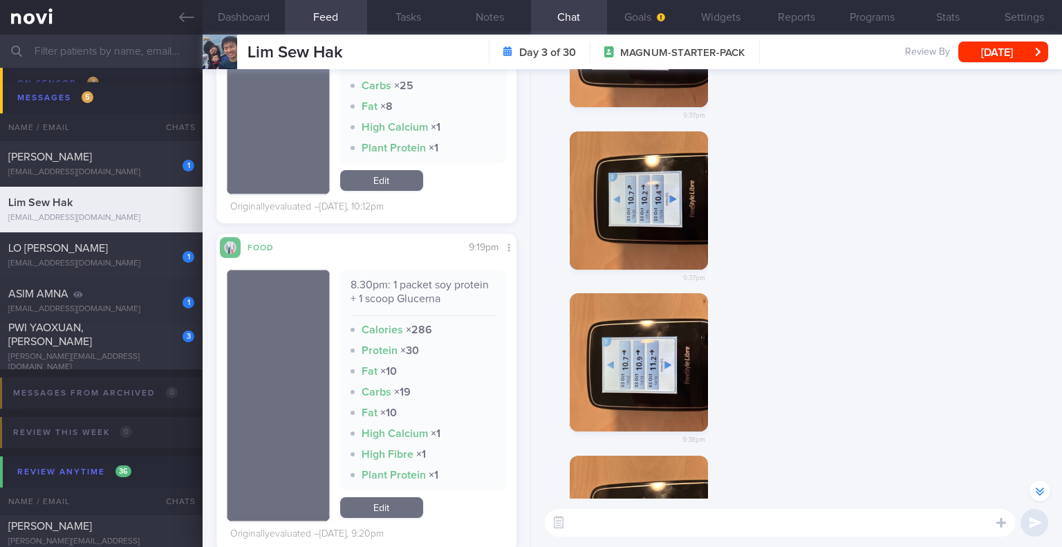
scroll to position [0, 0]
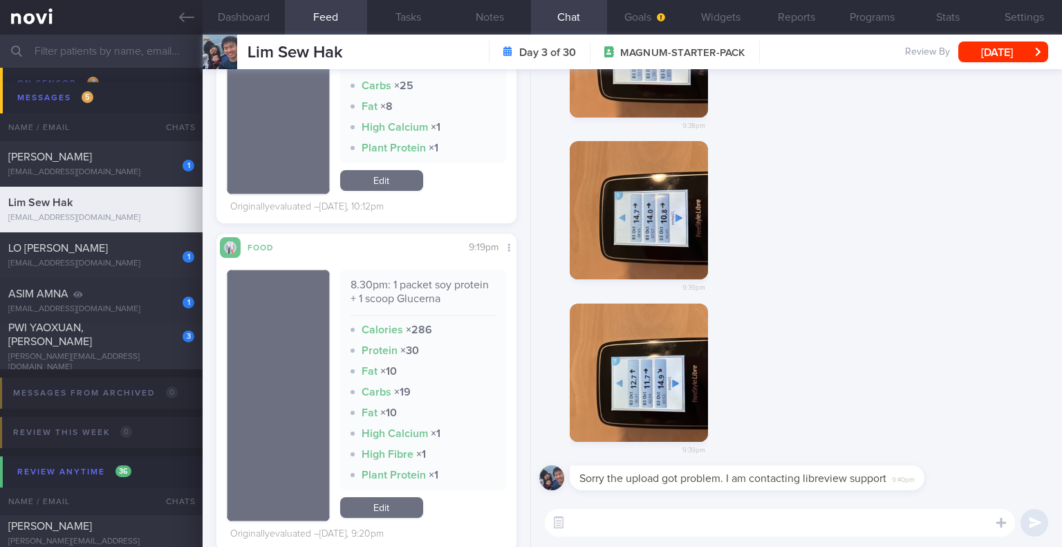
click at [803, 516] on textarea at bounding box center [780, 523] width 470 height 28
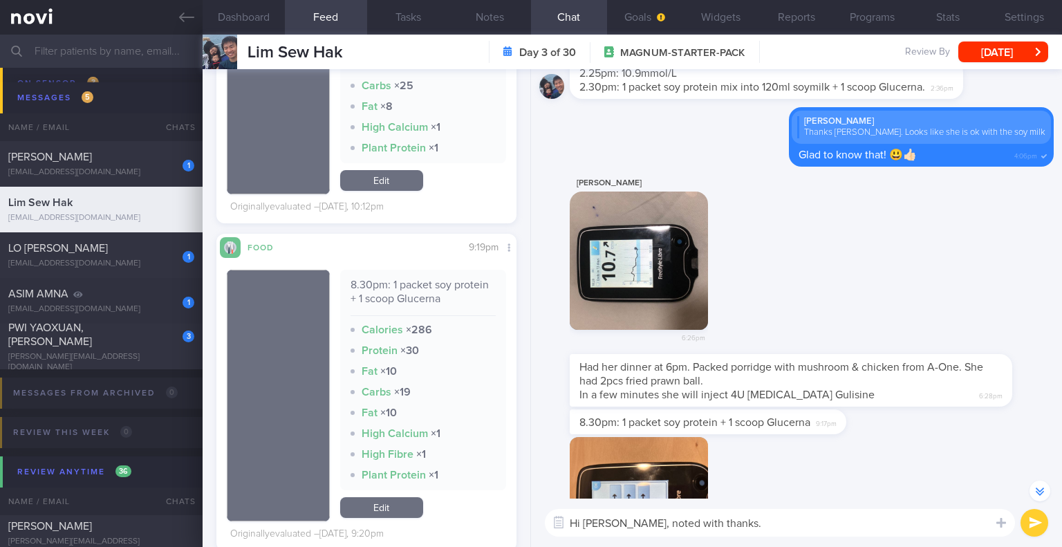
scroll to position [-1177, 0]
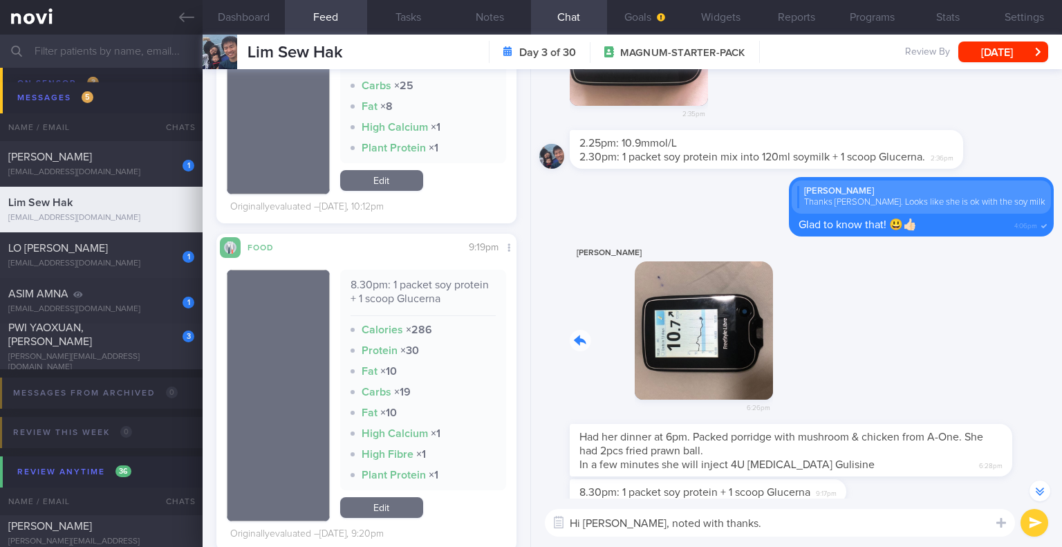
drag, startPoint x: 658, startPoint y: 306, endPoint x: 817, endPoint y: 315, distance: 158.6
click at [817, 315] on div "[PERSON_NAME] 6:26pm" at bounding box center [796, 334] width 514 height 179
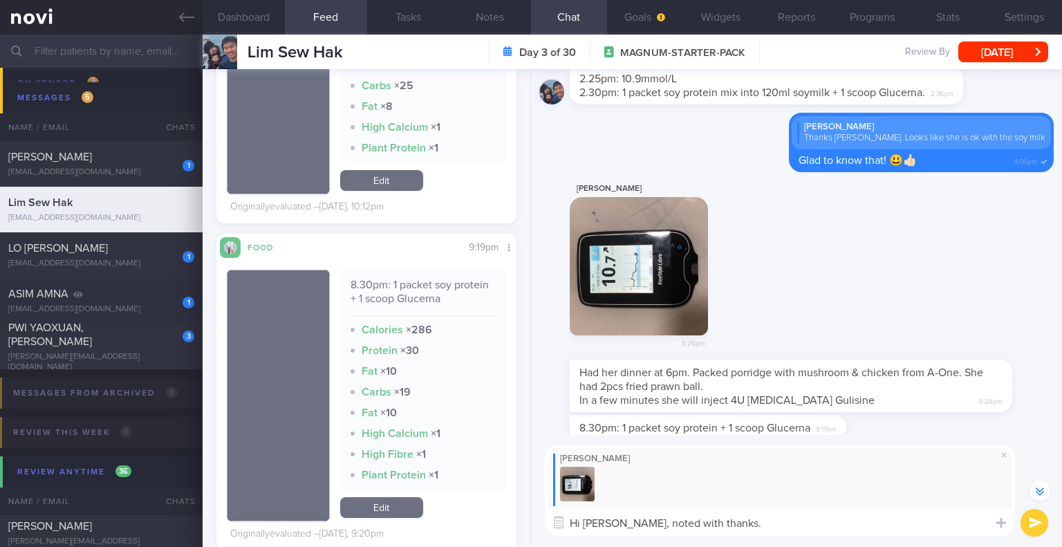
scroll to position [-1241, 0]
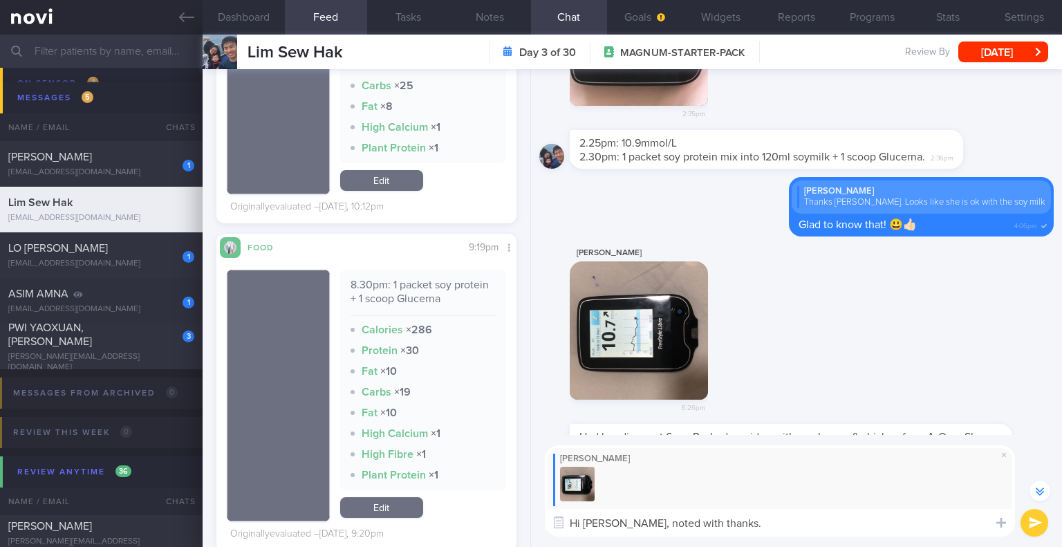
click at [769, 521] on textarea "Hi [PERSON_NAME], noted with thanks." at bounding box center [780, 523] width 470 height 28
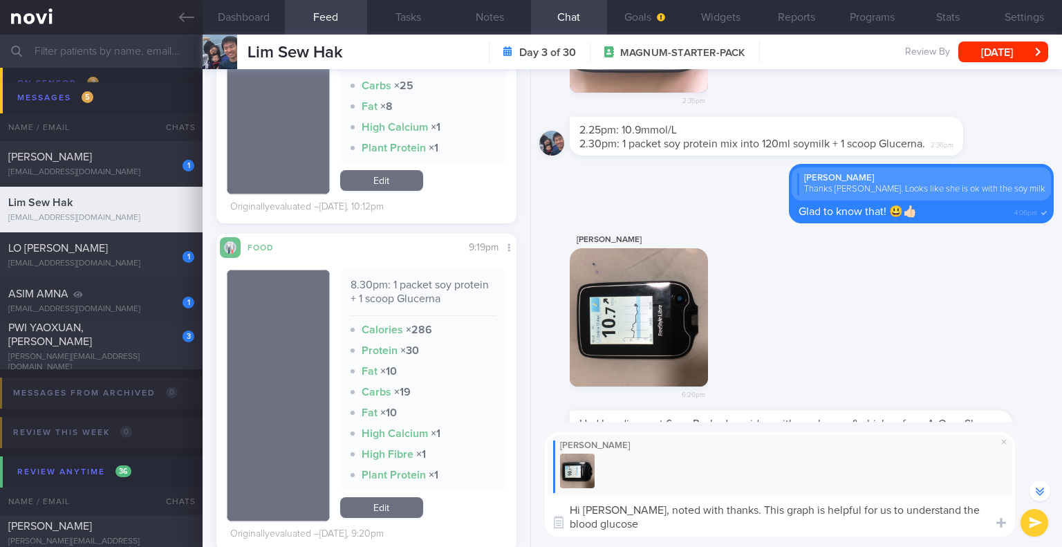
scroll to position [-1254, 0]
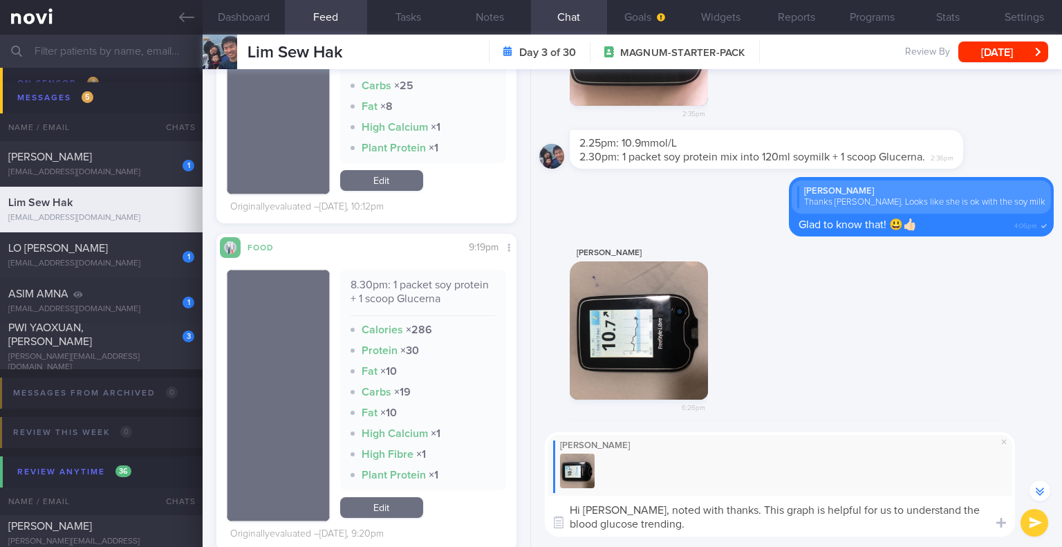
type textarea "Hi [PERSON_NAME], noted with thanks. This graph is helpful for us to understand…"
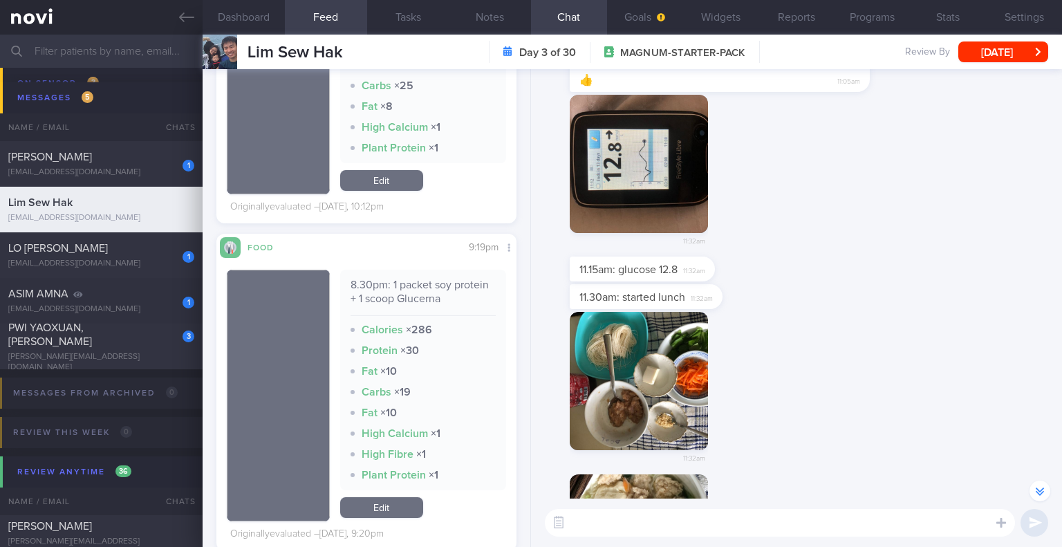
scroll to position [-1175, 0]
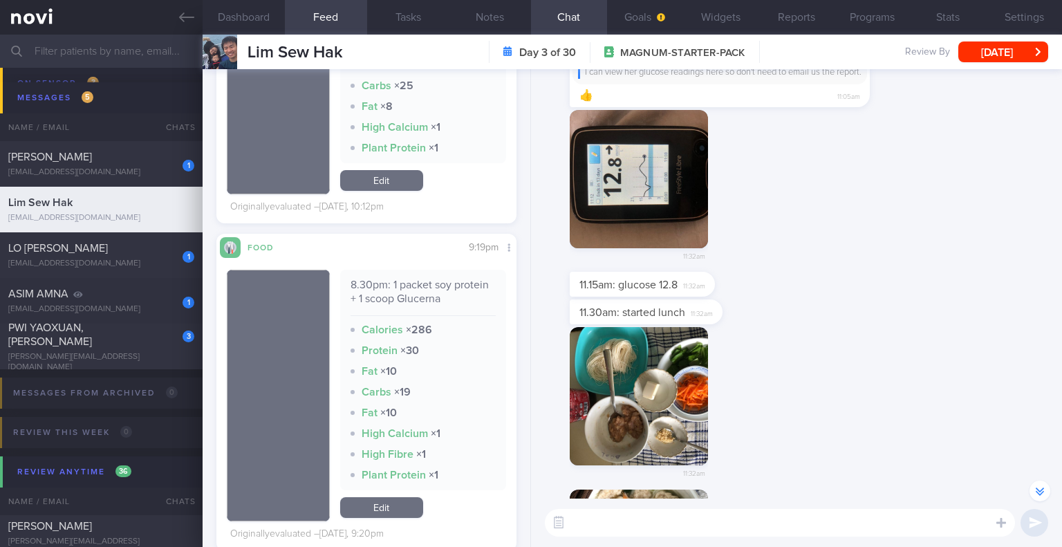
click at [730, 525] on textarea at bounding box center [780, 523] width 470 height 28
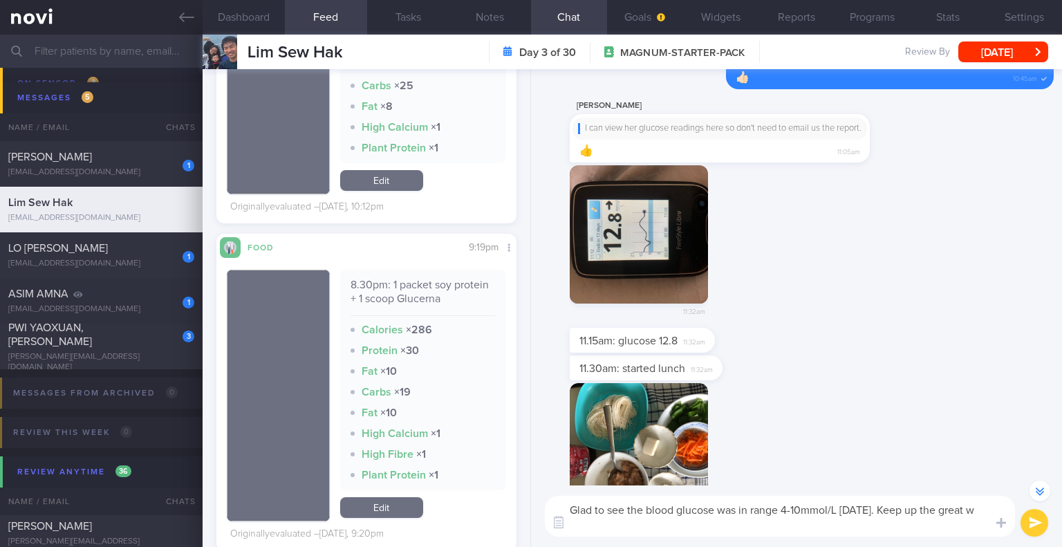
scroll to position [-1258, 0]
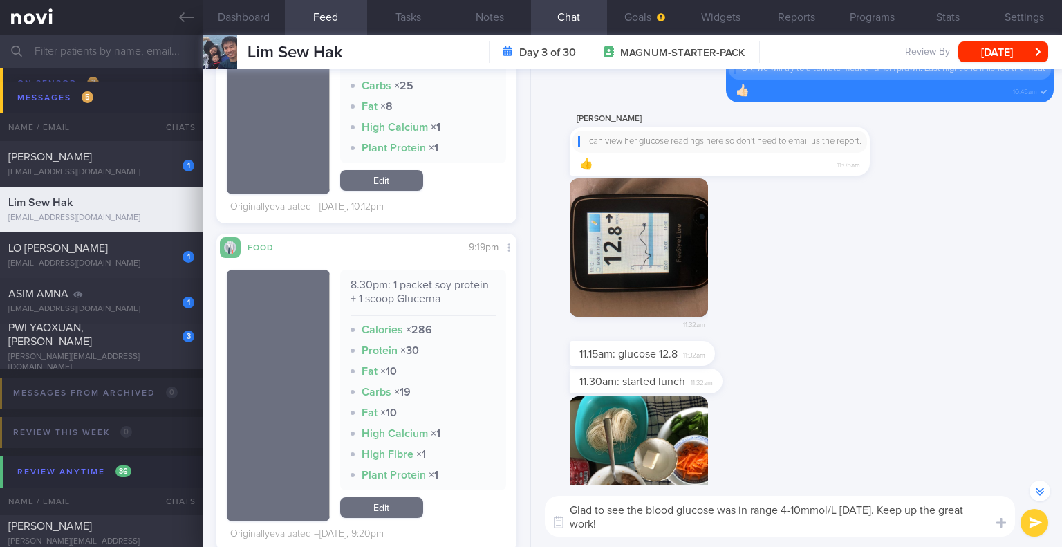
type textarea "Glad to see the blood glucose was in range 4-10mmol/L [DATE]. Keep up the great…"
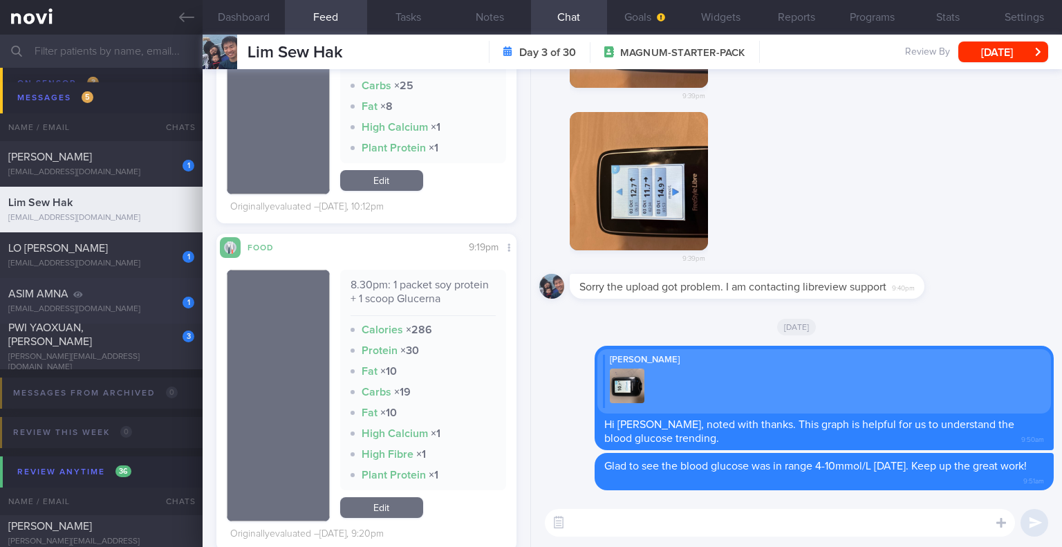
scroll to position [1314, 0]
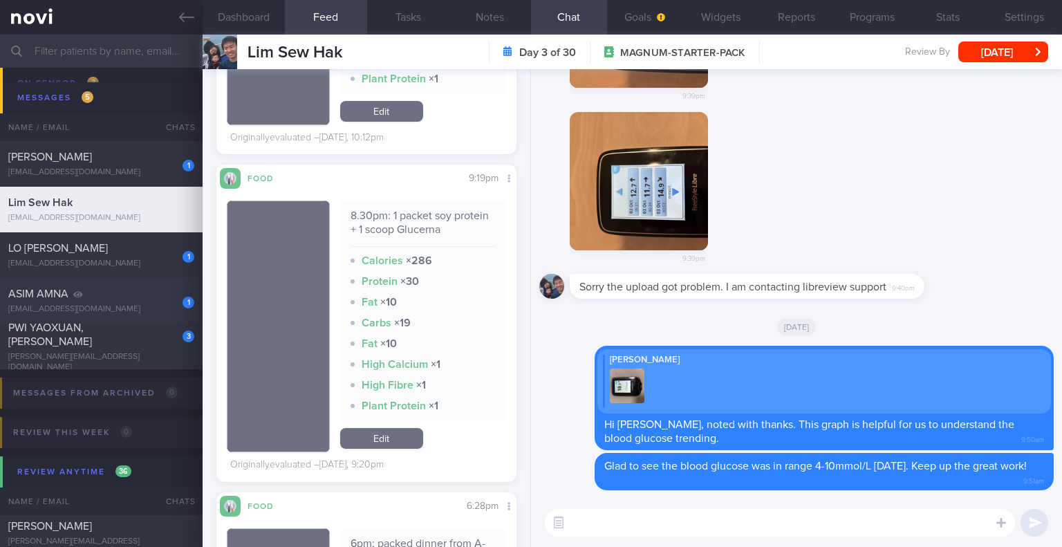
click at [113, 311] on div "[EMAIL_ADDRESS][DOMAIN_NAME]" at bounding box center [101, 309] width 186 height 10
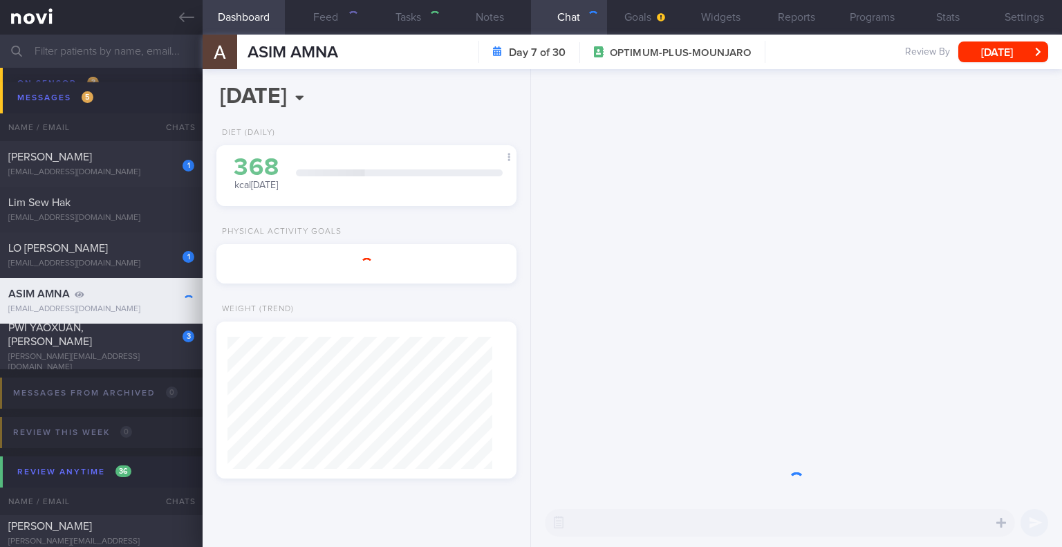
select select "8"
type input "[DATE]"
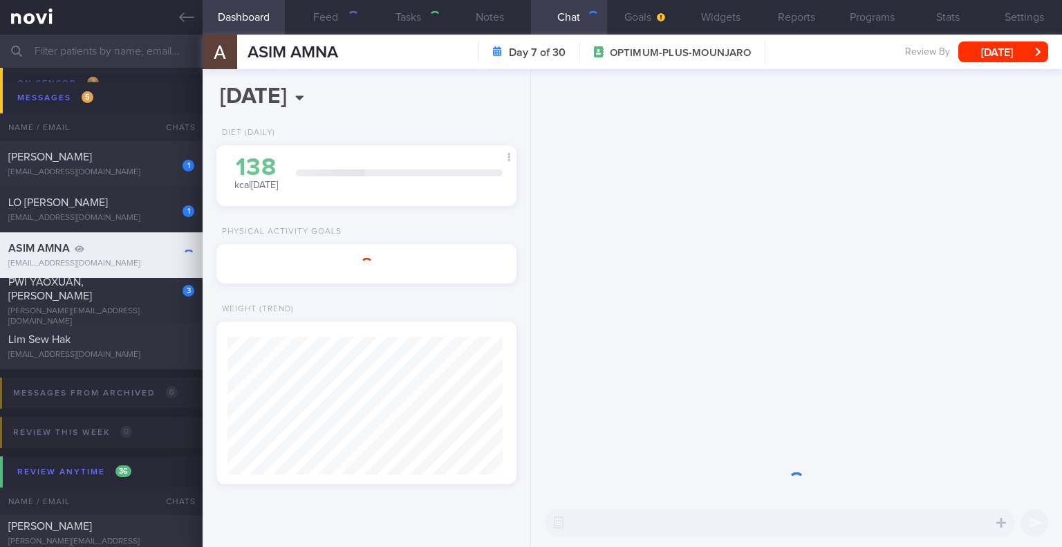
scroll to position [152, 265]
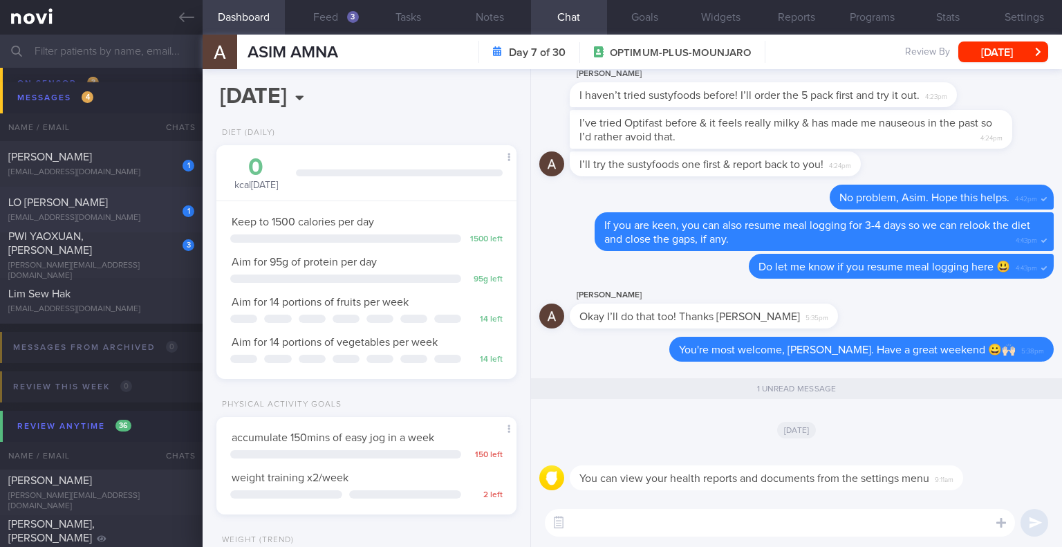
click at [165, 217] on div "[EMAIL_ADDRESS][DOMAIN_NAME]" at bounding box center [101, 218] width 186 height 10
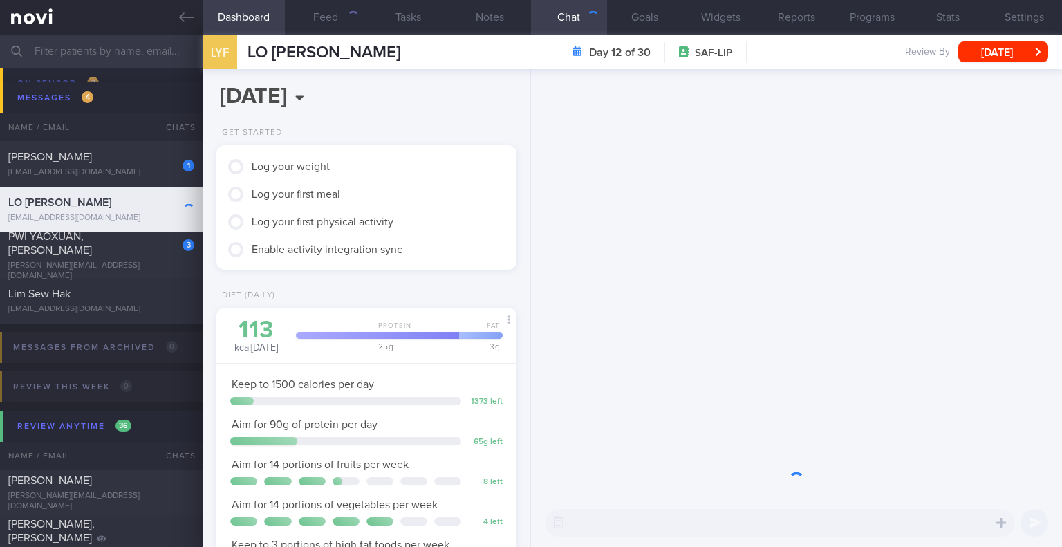
scroll to position [135, 270]
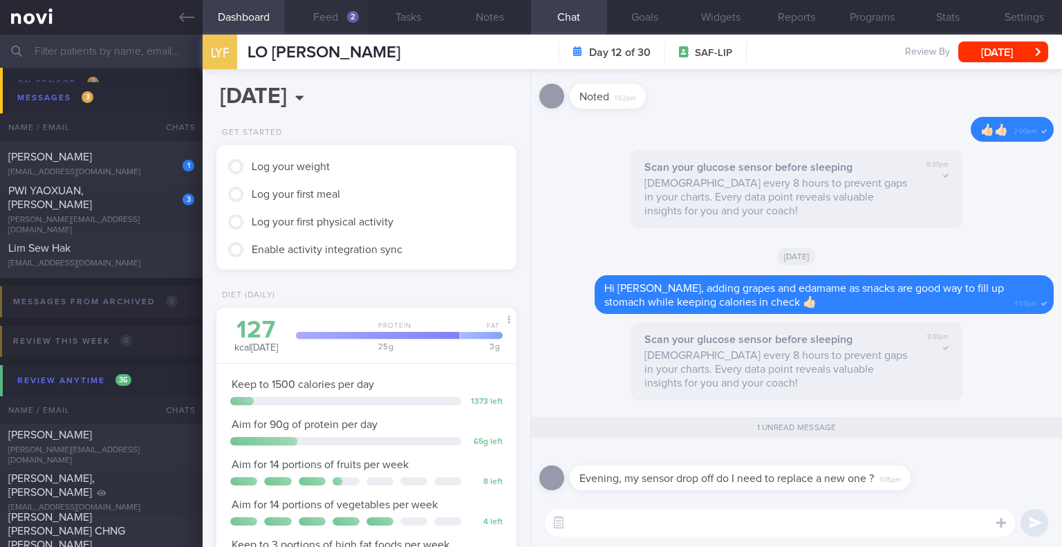
click at [330, 15] on button "Feed 2" at bounding box center [326, 17] width 82 height 35
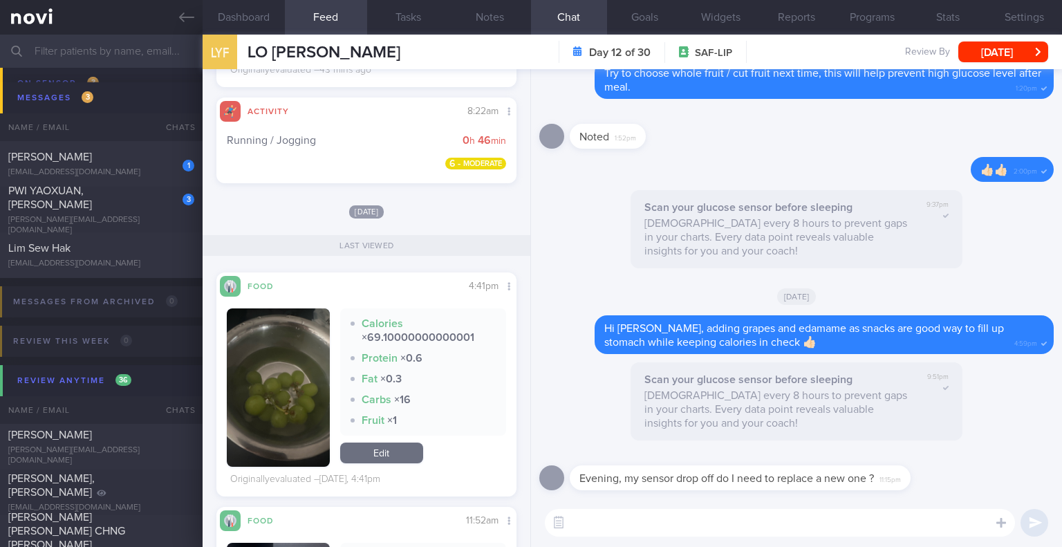
scroll to position [691, 0]
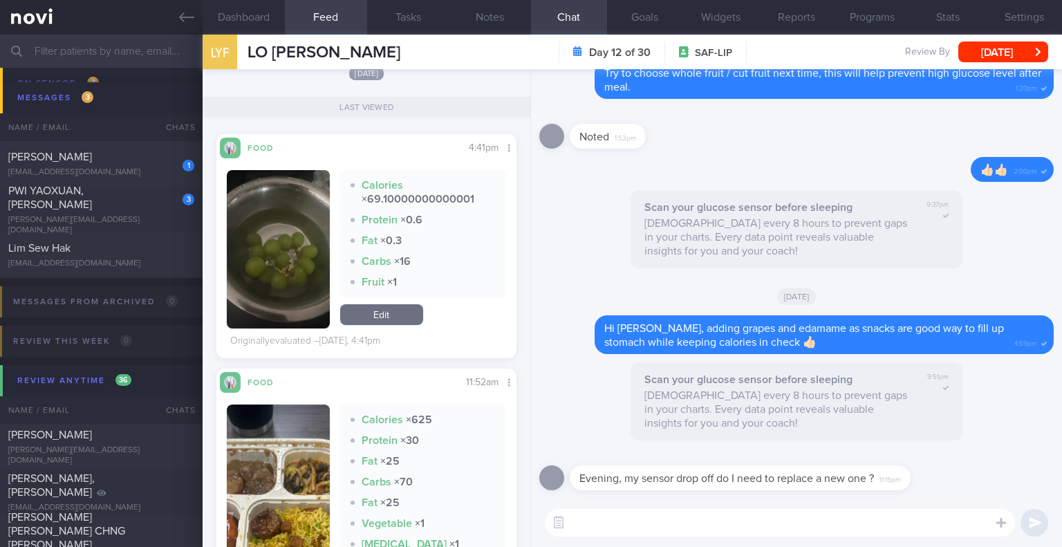
drag, startPoint x: 138, startPoint y: 209, endPoint x: 664, endPoint y: 80, distance: 541.1
click at [138, 209] on div "PWI YAOXUAN, [PERSON_NAME]" at bounding box center [99, 198] width 183 height 28
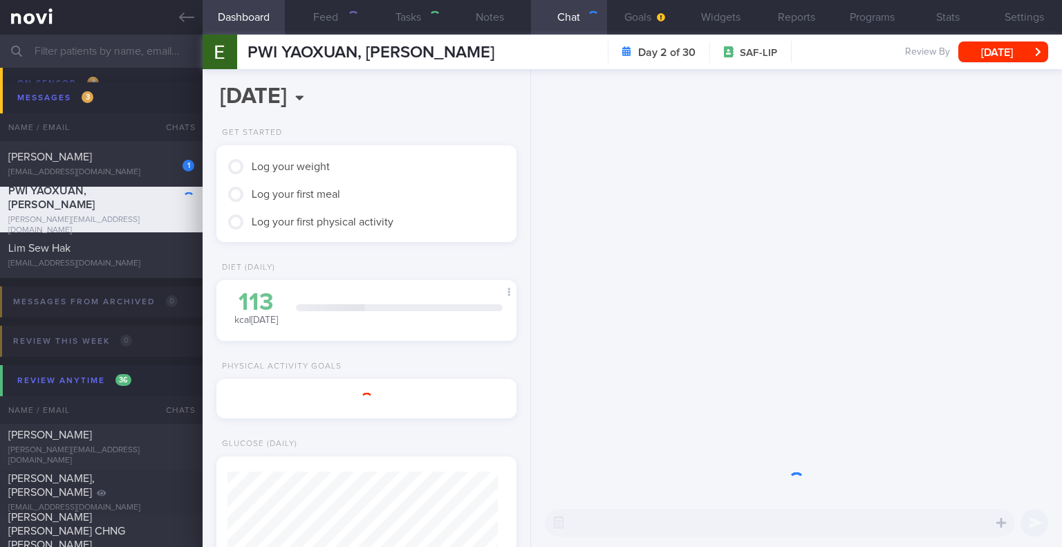
select select "9"
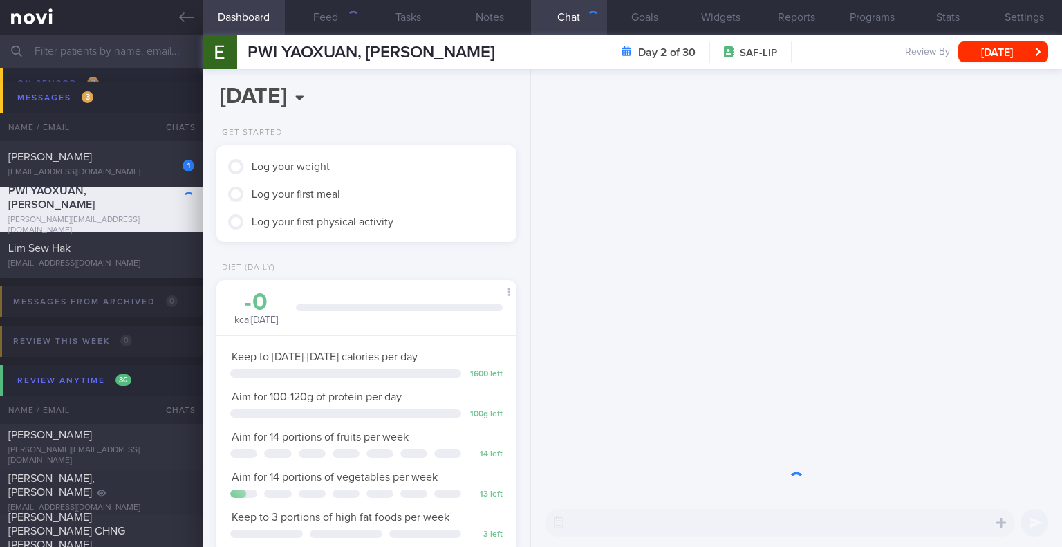
scroll to position [152, 265]
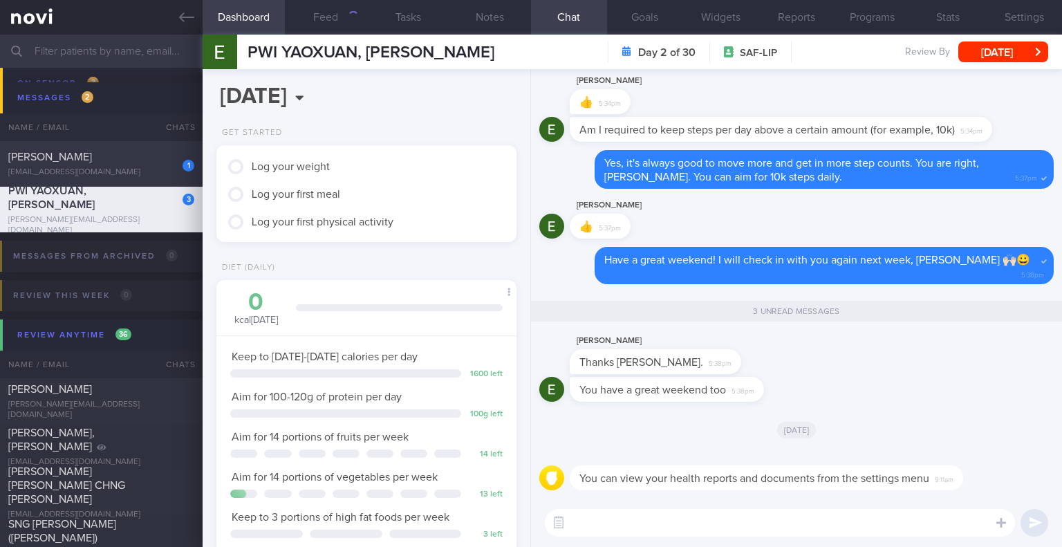
click at [144, 167] on div "[EMAIL_ADDRESS][DOMAIN_NAME]" at bounding box center [101, 172] width 186 height 10
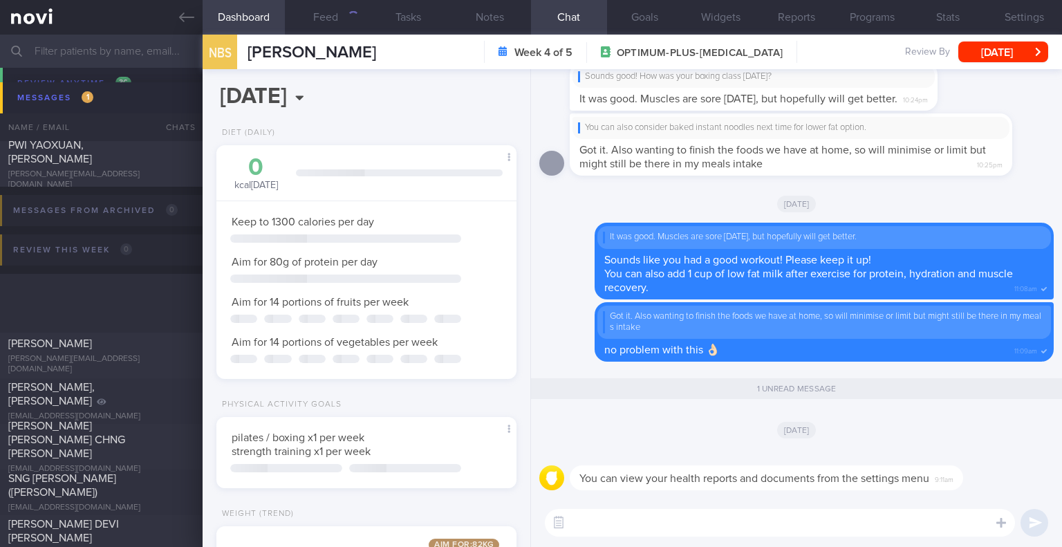
scroll to position [691, 0]
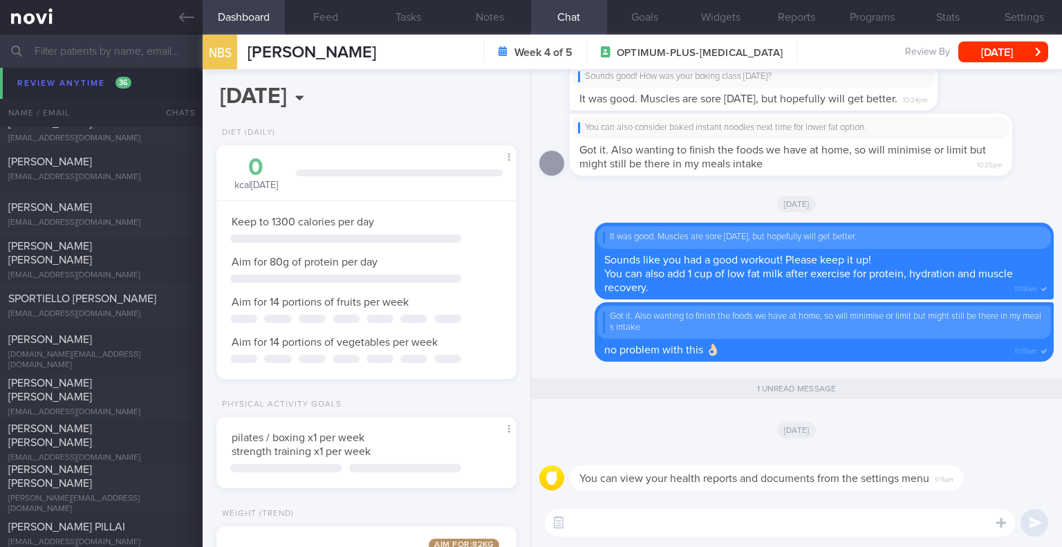
click at [136, 58] on input "text" at bounding box center [531, 51] width 1062 height 33
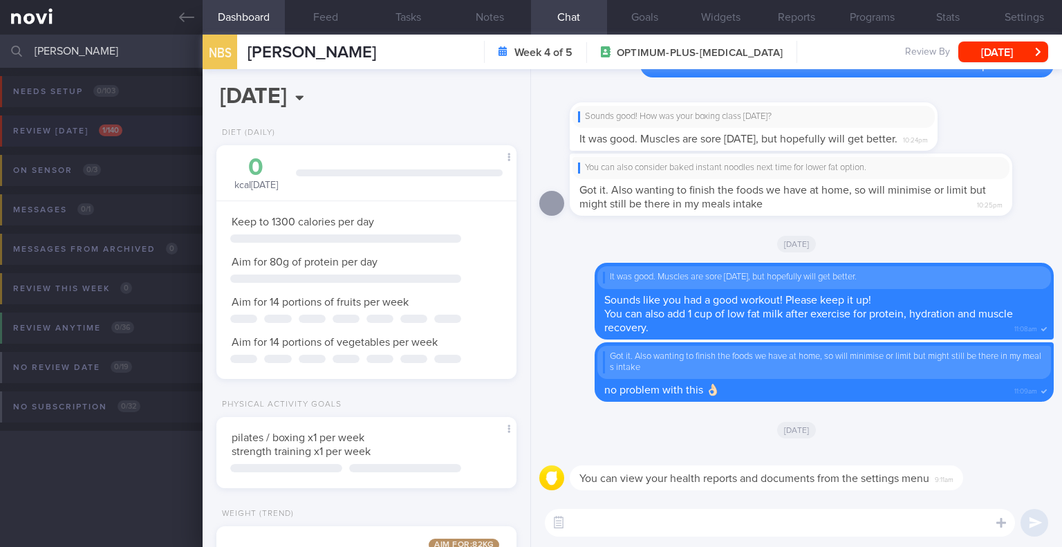
type input "[PERSON_NAME]"
click at [119, 126] on span "1 / 140" at bounding box center [111, 130] width 24 height 12
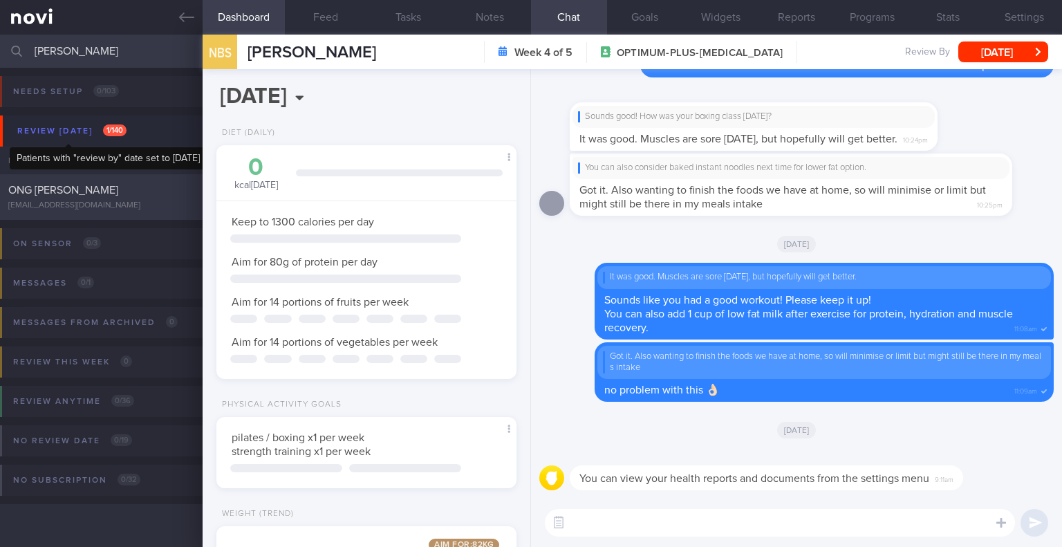
click at [124, 190] on div "ONG [PERSON_NAME]" at bounding box center [99, 190] width 183 height 14
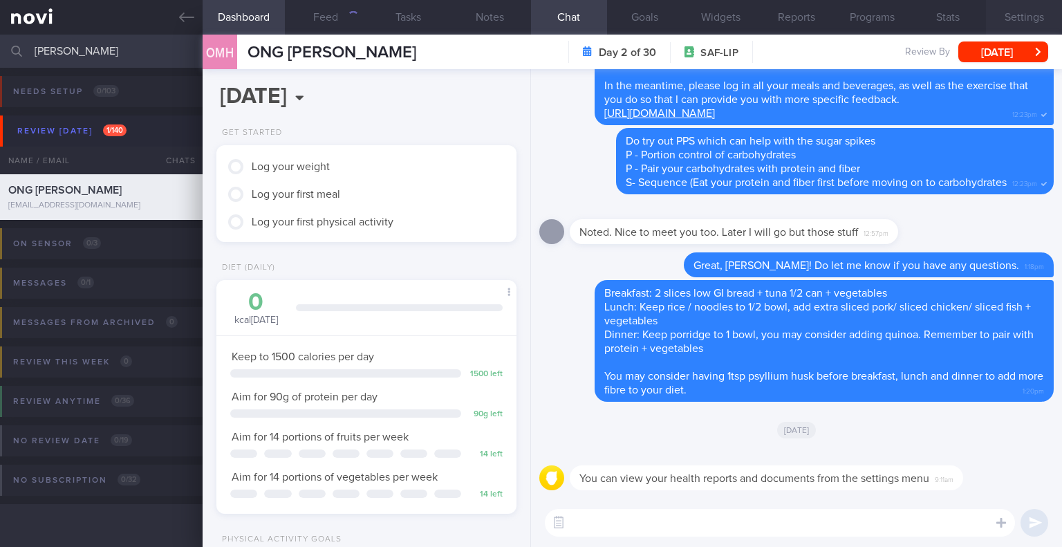
click at [1023, 18] on button "Settings" at bounding box center [1024, 17] width 76 height 35
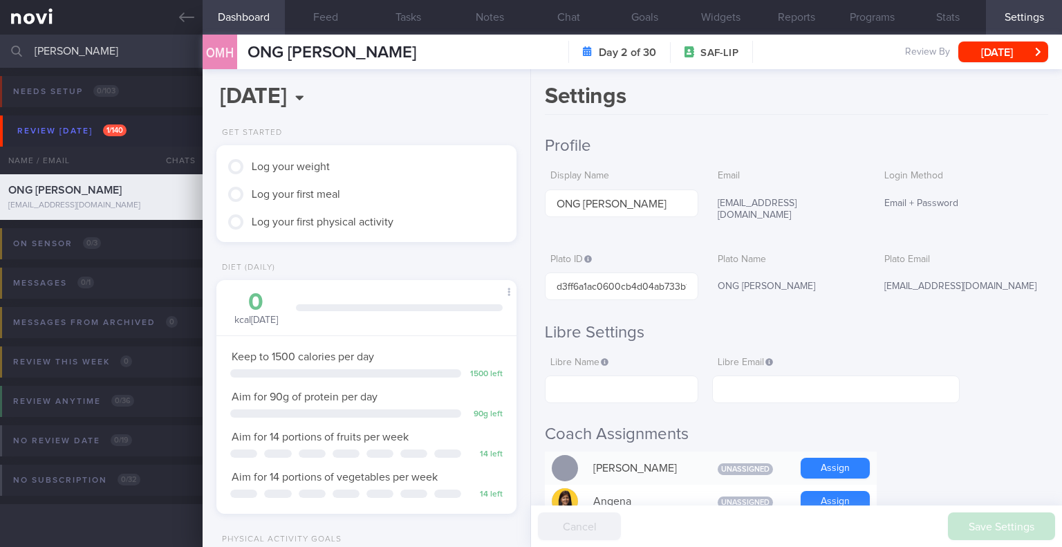
scroll to position [135, 270]
click at [6, 57] on div "[PERSON_NAME] Assigned patients Assigned patients All active patients Archived …" at bounding box center [531, 51] width 1062 height 33
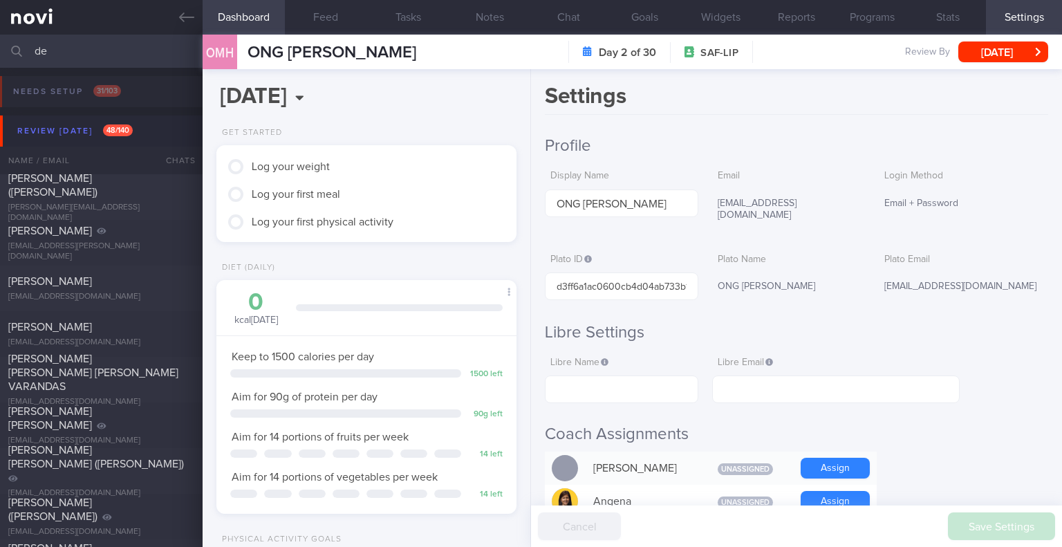
type input "d"
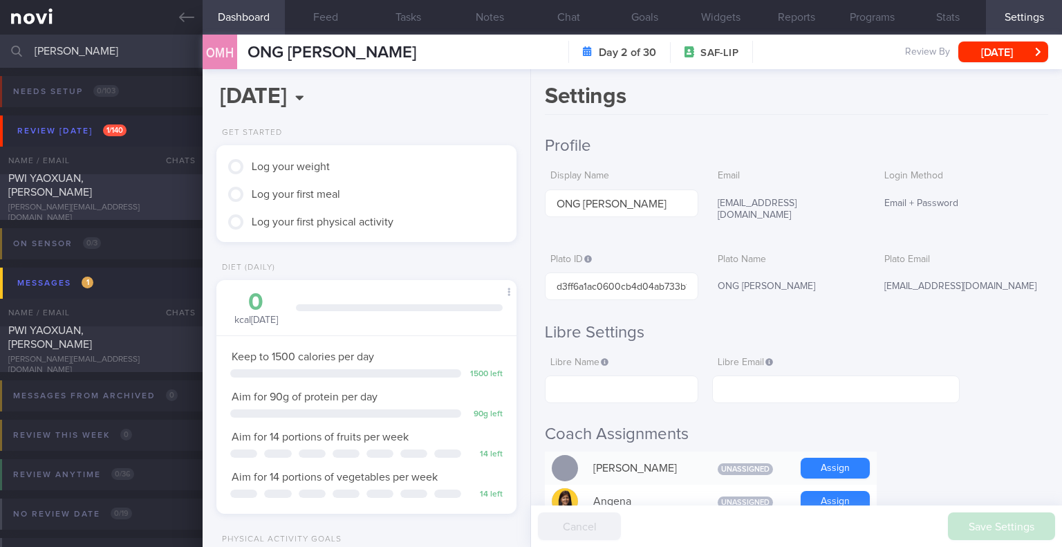
type input "[PERSON_NAME]"
click at [92, 187] on span "PWI YAOXUAN, [PERSON_NAME]" at bounding box center [50, 185] width 84 height 25
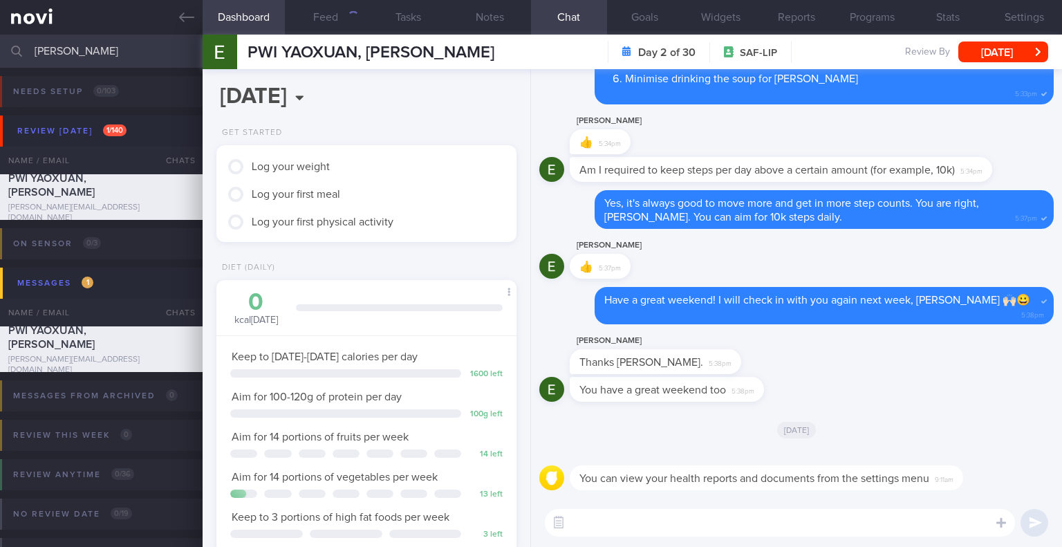
scroll to position [135, 270]
click at [1006, 19] on button "Settings" at bounding box center [1024, 17] width 76 height 35
